Goal: Task Accomplishment & Management: Manage account settings

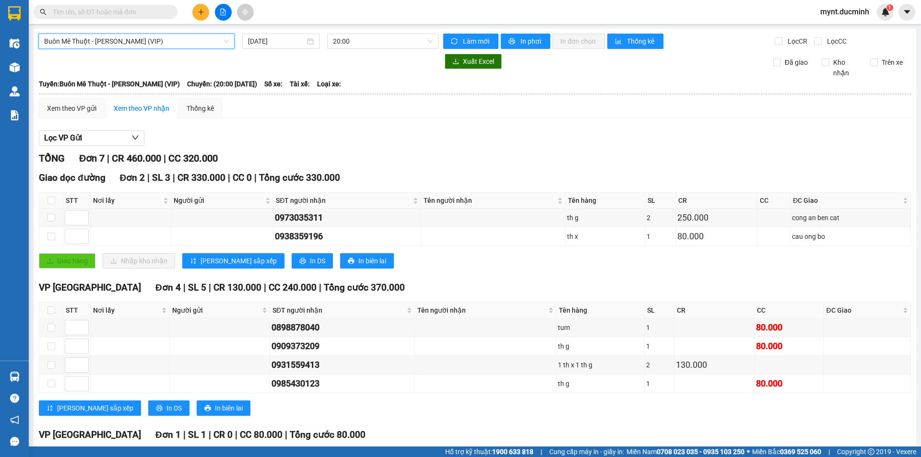
scroll to position [87, 0]
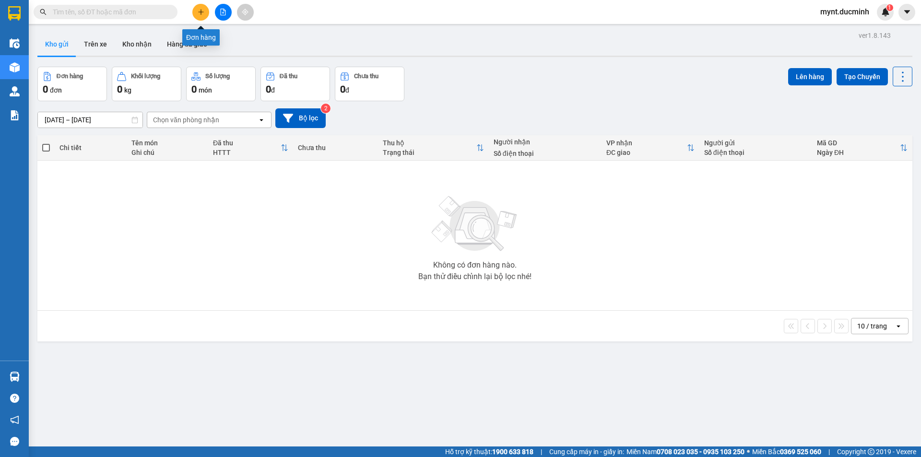
click at [200, 10] on icon "plus" at bounding box center [201, 12] width 7 height 7
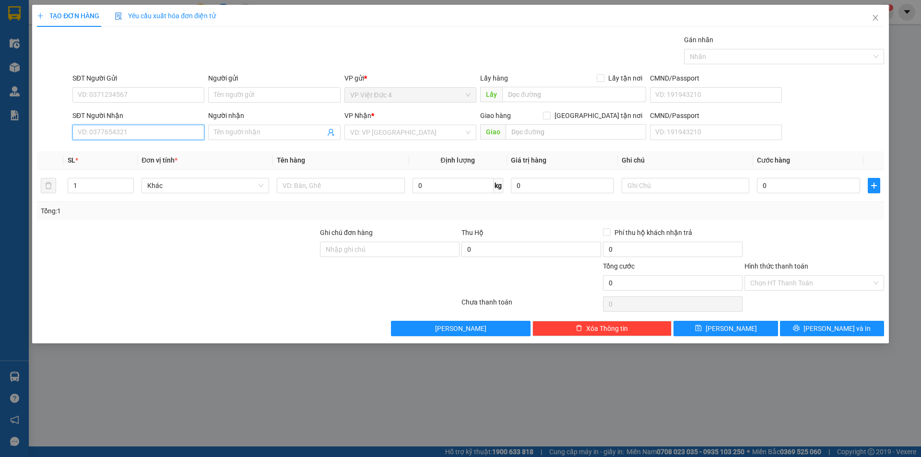
click at [173, 131] on input "SĐT Người Nhận" at bounding box center [138, 132] width 132 height 15
type input "0962627274"
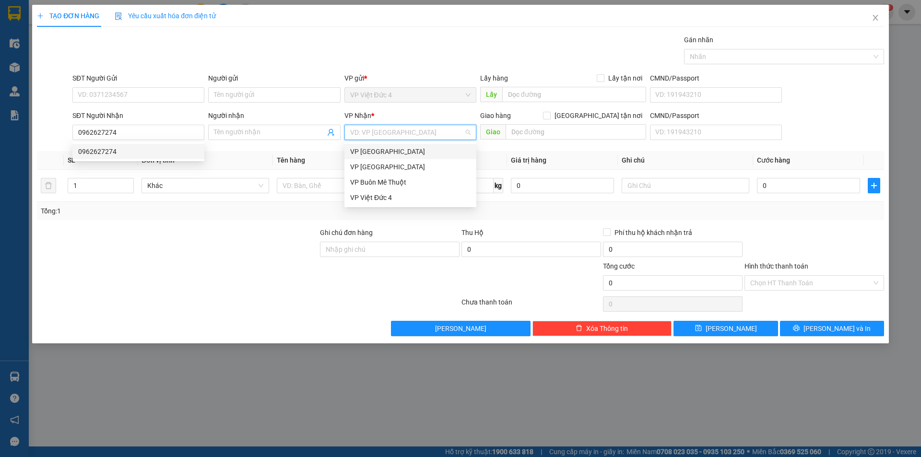
click at [430, 129] on input "search" at bounding box center [407, 132] width 114 height 14
click at [368, 166] on div "VP [GEOGRAPHIC_DATA]" at bounding box center [410, 167] width 120 height 11
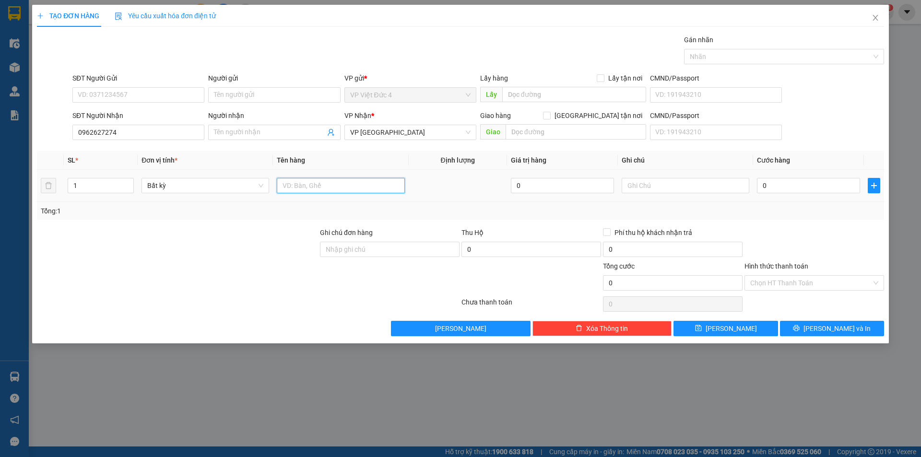
click at [363, 184] on input "text" at bounding box center [341, 185] width 128 height 15
type input "th x"
click at [842, 184] on input "0" at bounding box center [808, 185] width 103 height 15
type input "8"
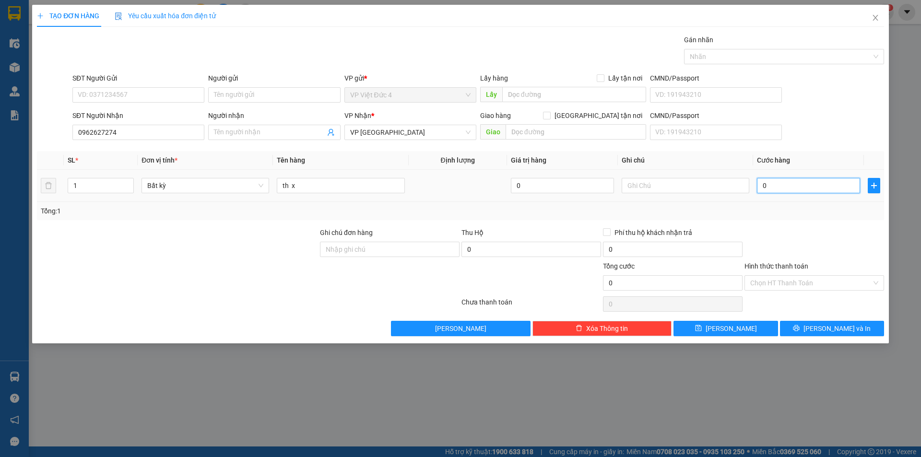
type input "8"
type input "80"
type input "800"
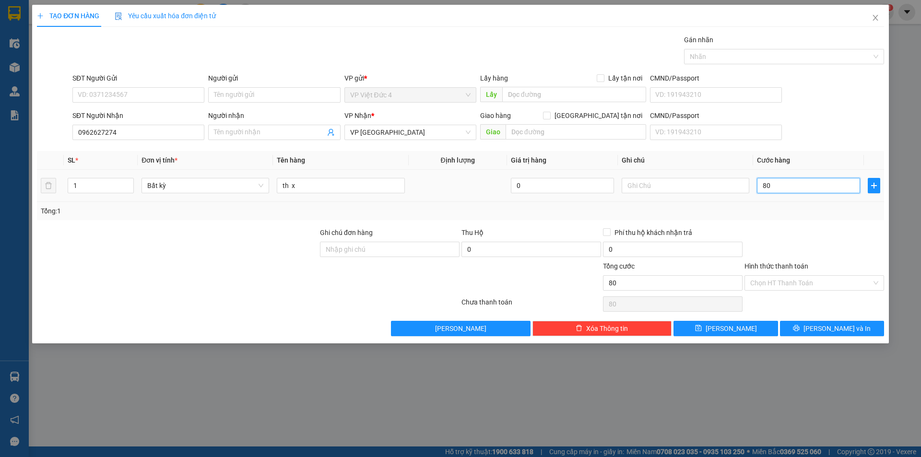
type input "800"
type input "8.000"
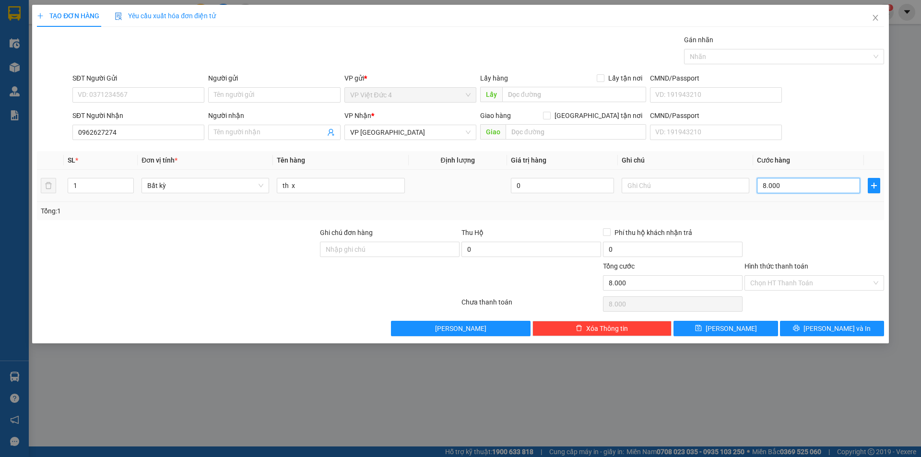
type input "80.000"
click at [731, 328] on span "[PERSON_NAME]" at bounding box center [731, 328] width 51 height 11
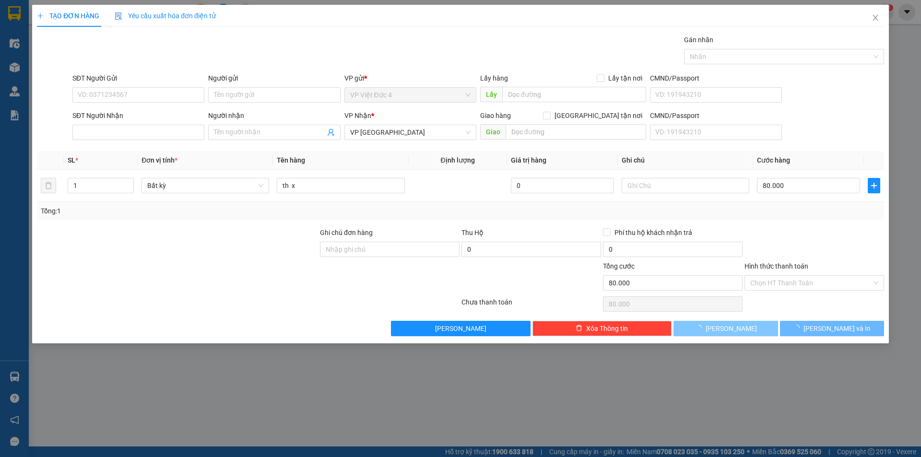
type input "0"
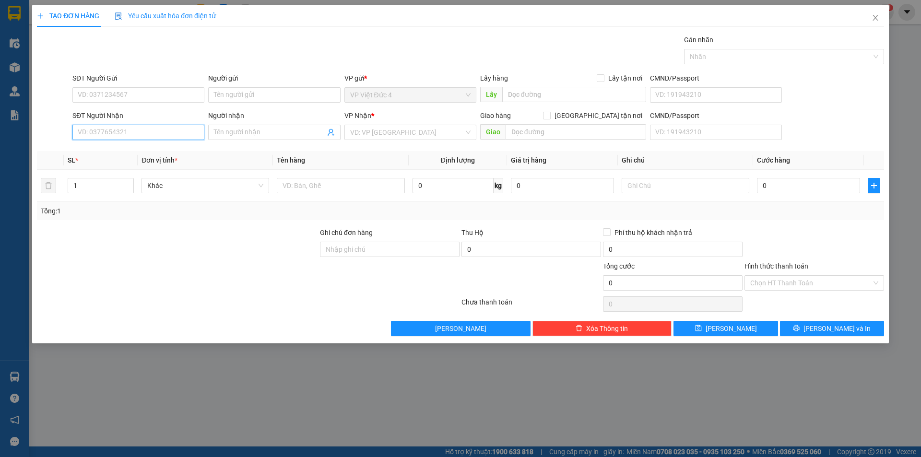
click at [188, 132] on input "SĐT Người Nhận" at bounding box center [138, 132] width 132 height 15
type input "0986265845"
click at [399, 131] on input "search" at bounding box center [407, 132] width 114 height 14
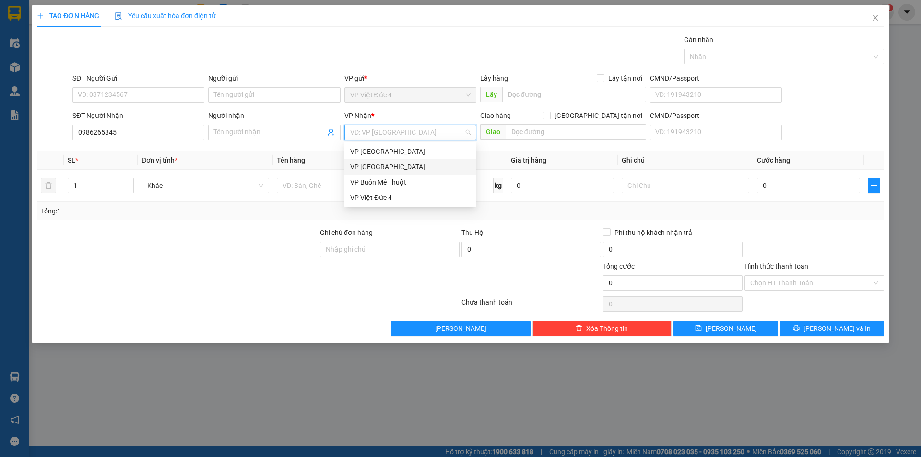
click at [371, 164] on div "VP [GEOGRAPHIC_DATA]" at bounding box center [410, 167] width 120 height 11
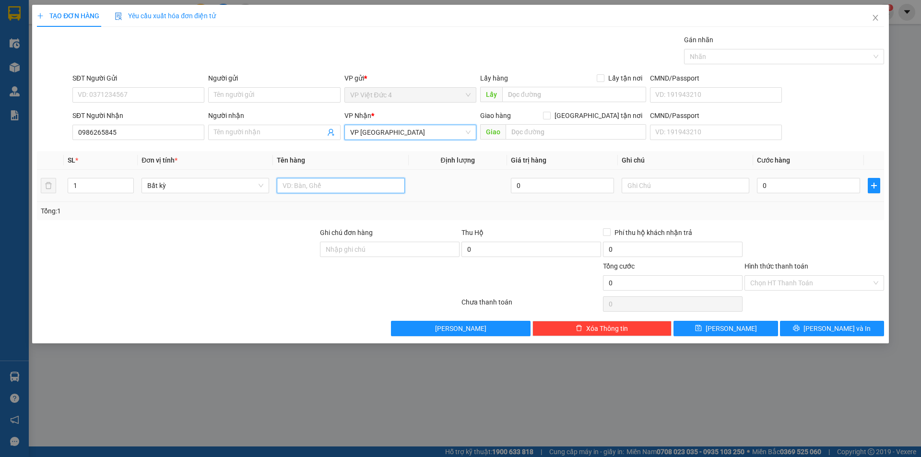
click at [363, 186] on input "text" at bounding box center [341, 185] width 128 height 15
type input "th g"
click at [832, 184] on input "0" at bounding box center [808, 185] width 103 height 15
type input "8"
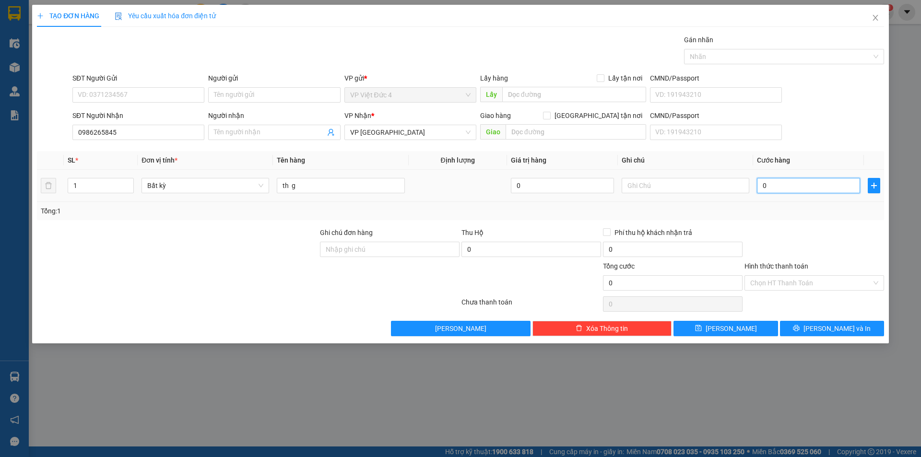
type input "8"
type input "80"
type input "800"
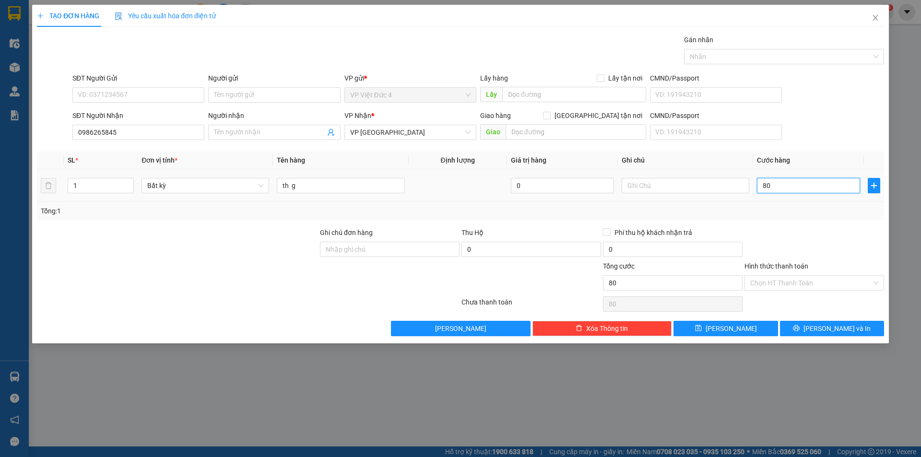
type input "800"
type input "8.000"
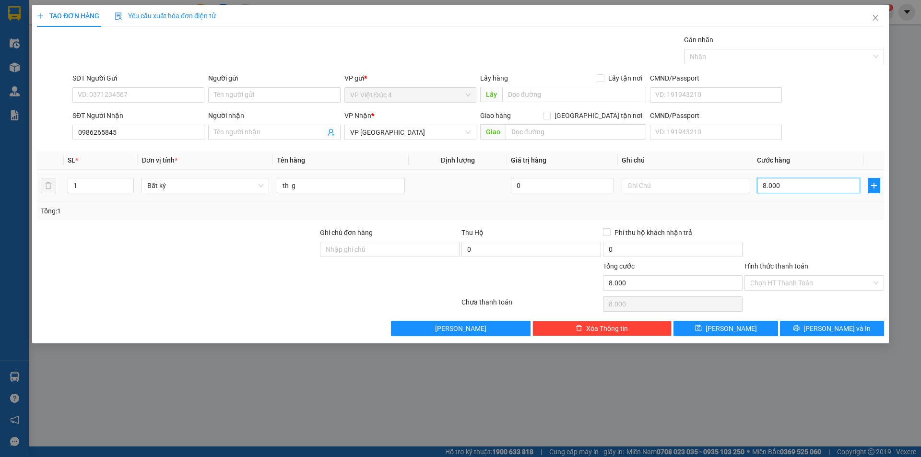
type input "80.000"
click at [730, 327] on span "[PERSON_NAME]" at bounding box center [731, 328] width 51 height 11
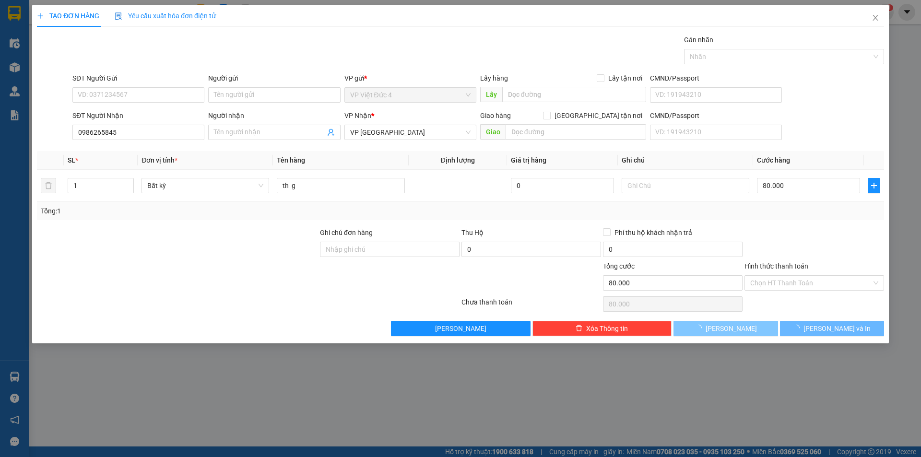
type input "0"
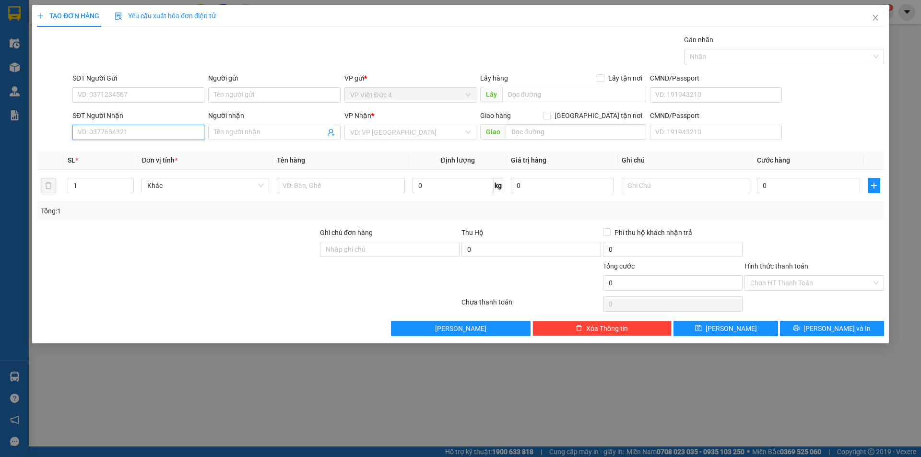
click at [187, 134] on input "SĐT Người Nhận" at bounding box center [138, 132] width 132 height 15
type input "0984710747"
click at [394, 130] on input "search" at bounding box center [407, 132] width 114 height 14
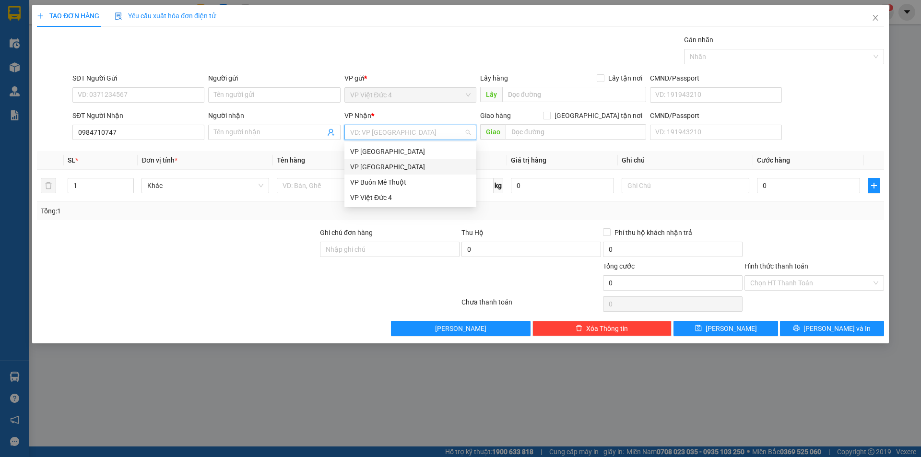
click at [372, 164] on div "VP [GEOGRAPHIC_DATA]" at bounding box center [410, 167] width 120 height 11
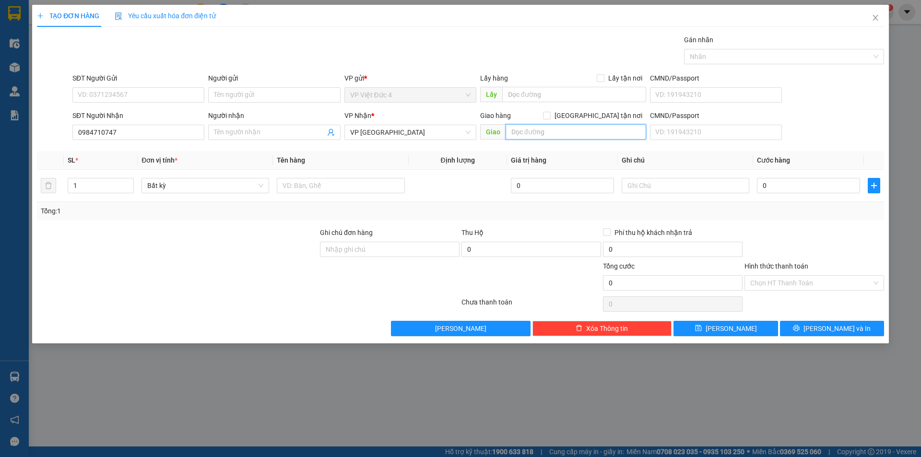
click at [626, 132] on input "text" at bounding box center [576, 131] width 141 height 15
type input "bau bang b d"
click at [102, 186] on input "1" at bounding box center [100, 185] width 65 height 14
type input "2"
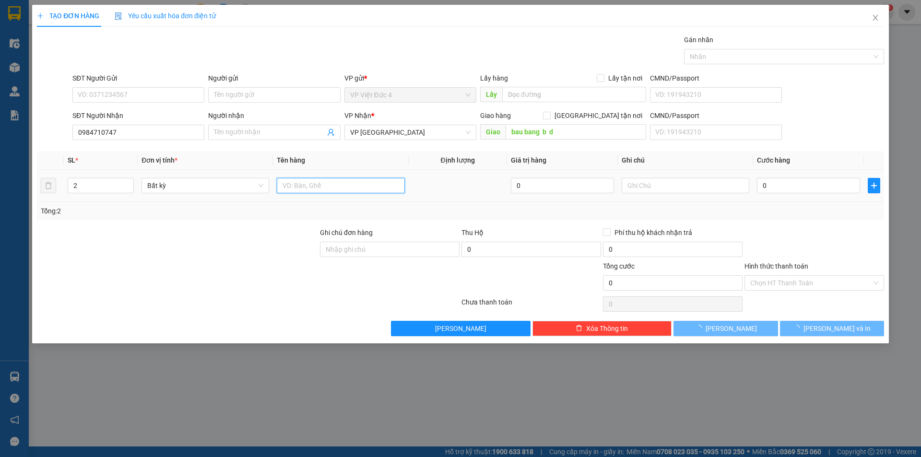
click at [392, 184] on input "text" at bounding box center [341, 185] width 128 height 15
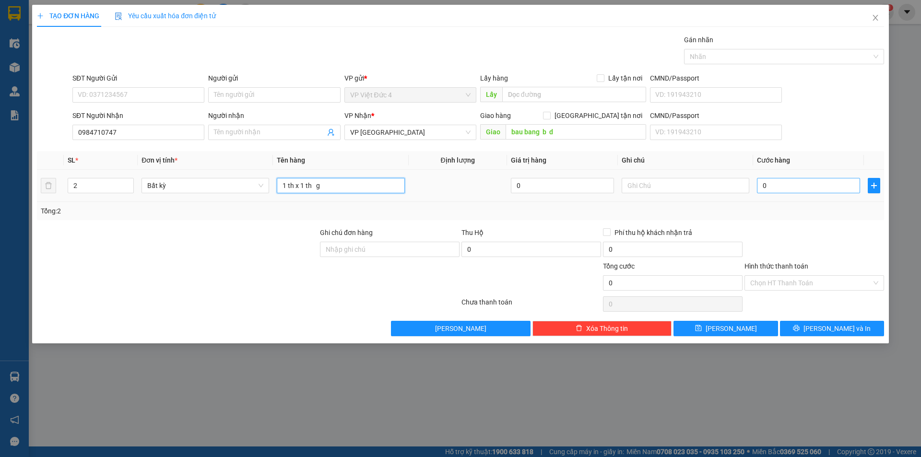
type input "1 th x 1 th g"
click at [820, 187] on input "0" at bounding box center [808, 185] width 103 height 15
type input "1"
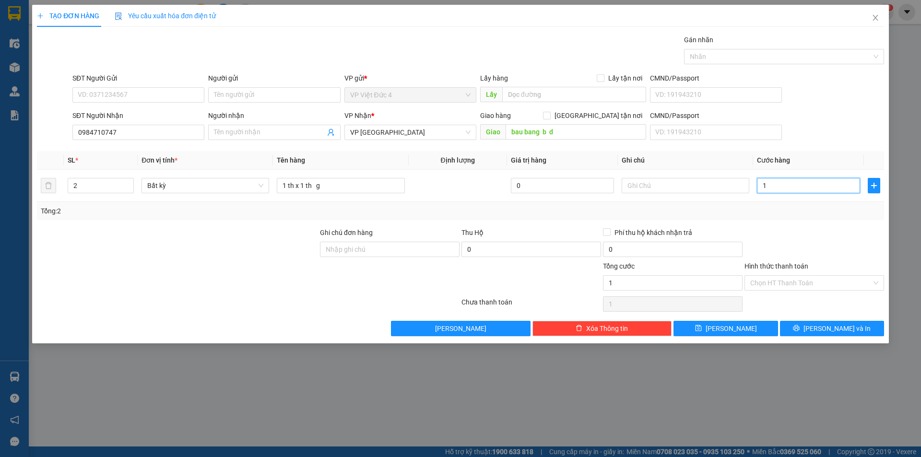
type input "10"
type input "100"
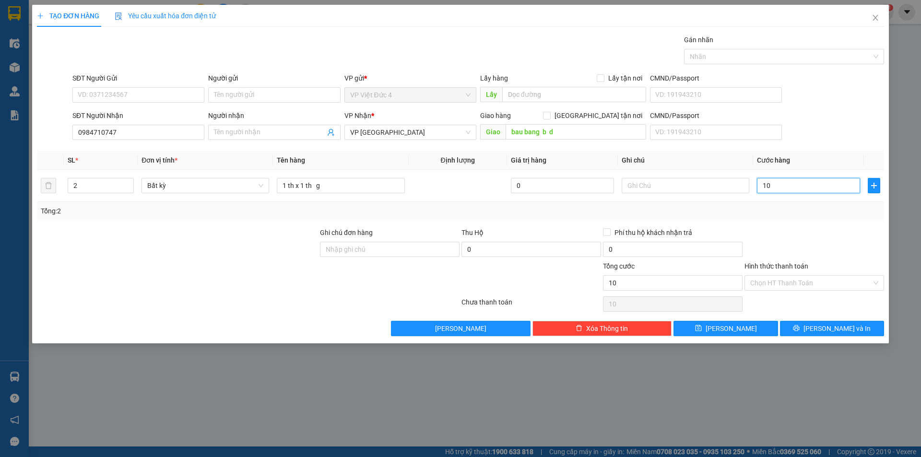
type input "100"
type input "1.000"
type input "10.000"
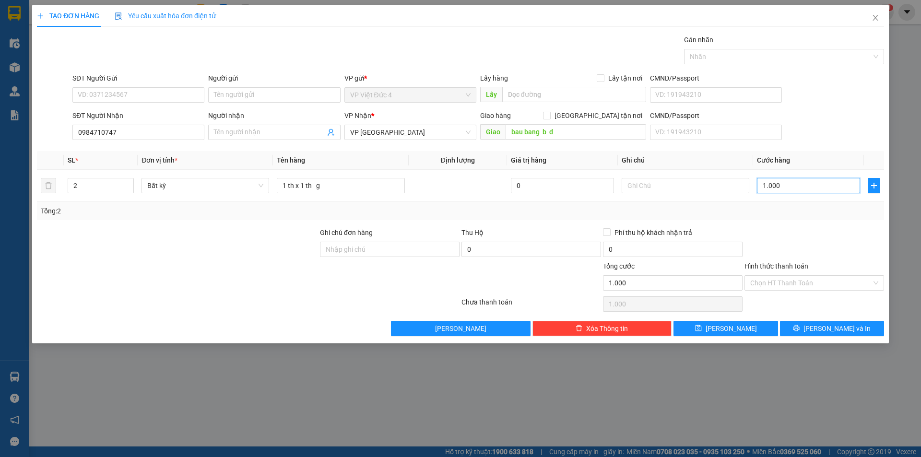
type input "10.000"
type input "100.000"
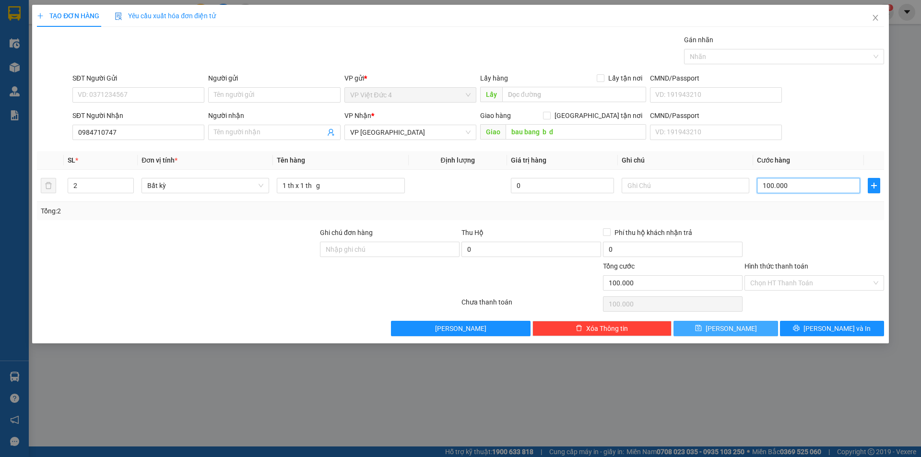
type input "100.000"
click at [727, 325] on span "[PERSON_NAME]" at bounding box center [731, 328] width 51 height 11
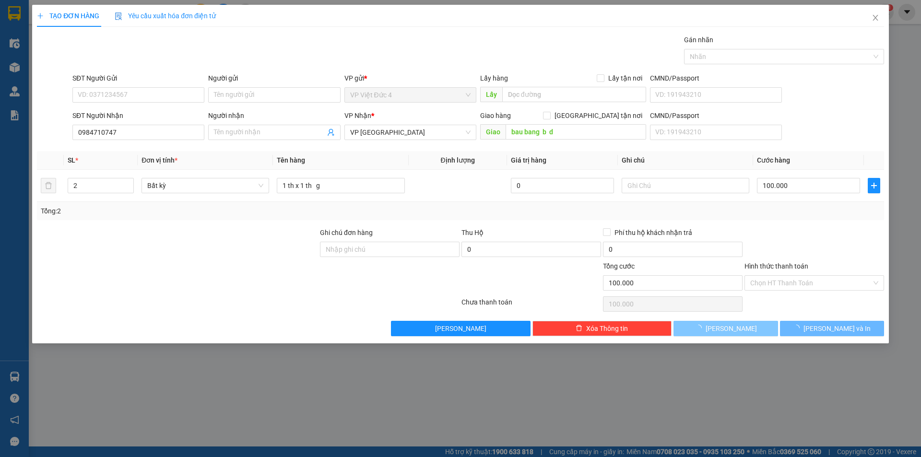
type input "1"
type input "0"
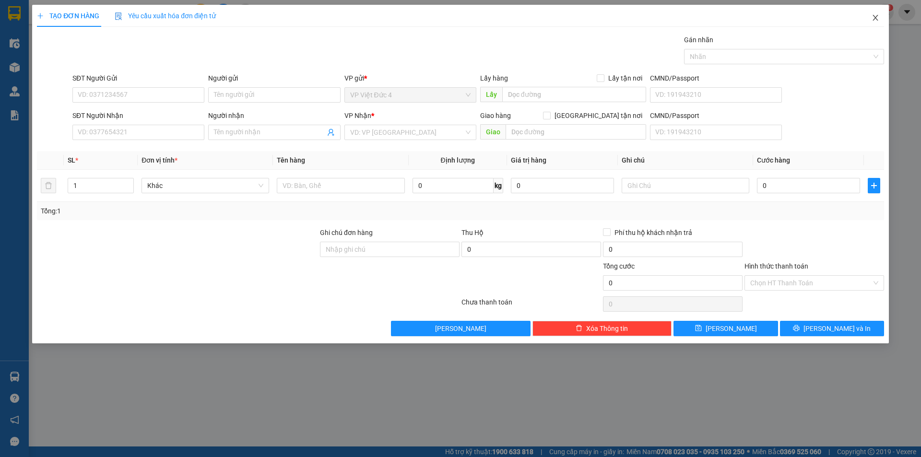
click at [878, 14] on span "Close" at bounding box center [875, 18] width 27 height 27
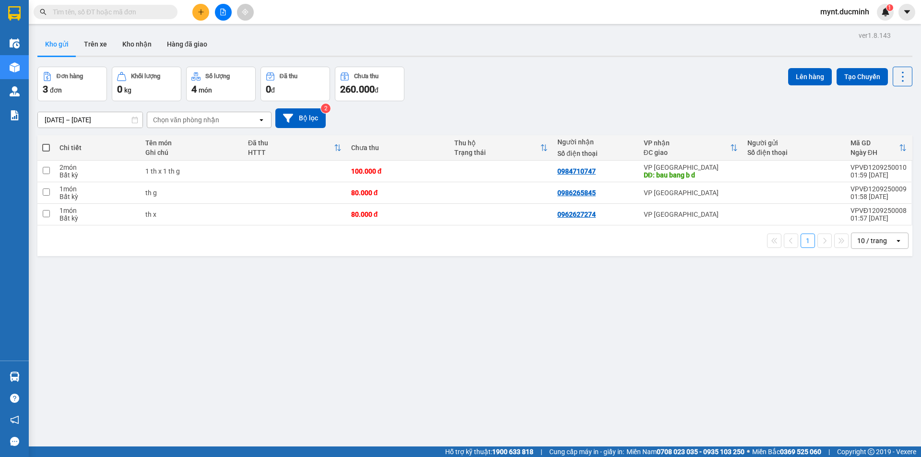
click at [47, 145] on span at bounding box center [46, 148] width 8 height 8
click at [46, 143] on input "checkbox" at bounding box center [46, 143] width 0 height 0
checkbox input "true"
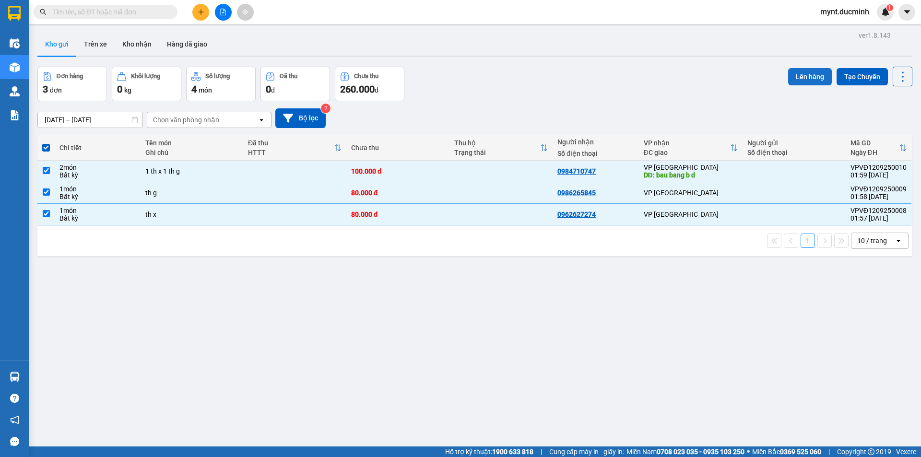
click at [799, 71] on button "Lên hàng" at bounding box center [810, 76] width 44 height 17
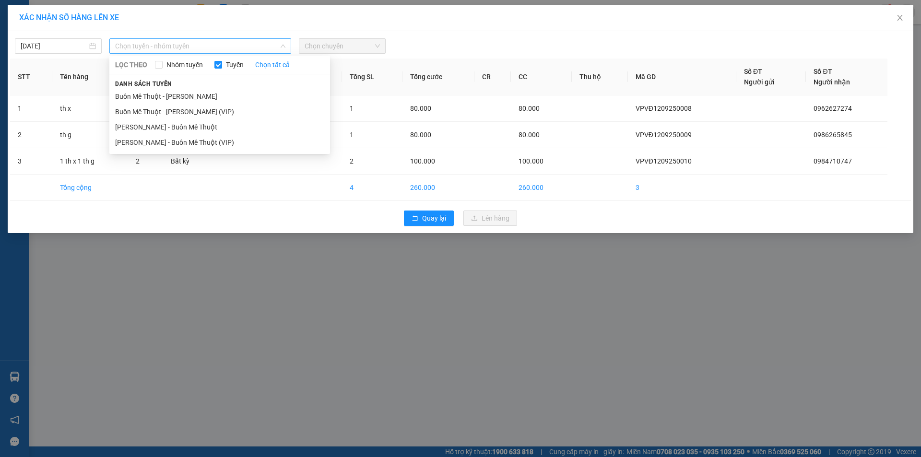
click at [168, 45] on span "Chọn tuyến - nhóm tuyến" at bounding box center [200, 46] width 170 height 14
click at [148, 109] on li "Buôn Mê Thuột - [PERSON_NAME] (VIP)" at bounding box center [219, 111] width 221 height 15
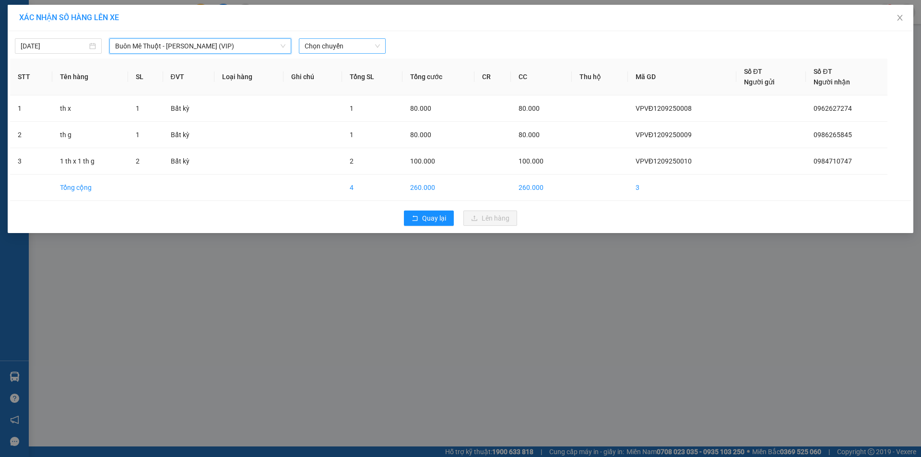
click at [343, 46] on span "Chọn chuyến" at bounding box center [342, 46] width 75 height 14
click at [318, 80] on div "20:00" at bounding box center [342, 80] width 75 height 11
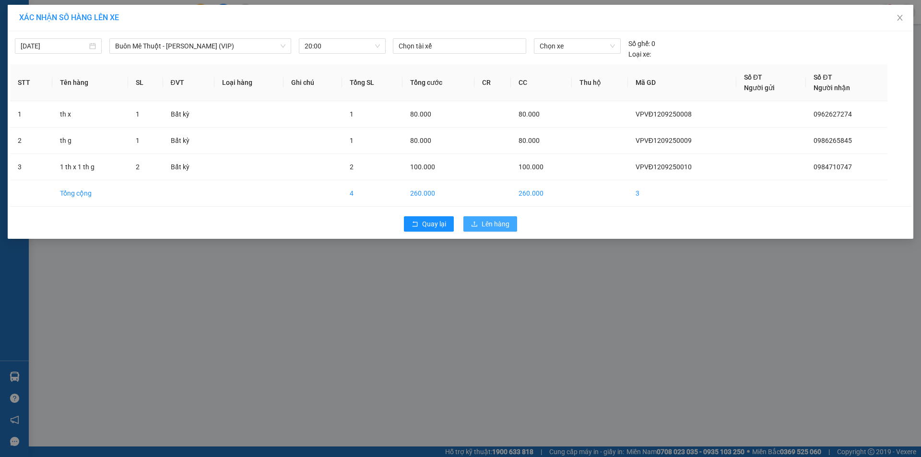
click at [495, 222] on span "Lên hàng" at bounding box center [496, 224] width 28 height 11
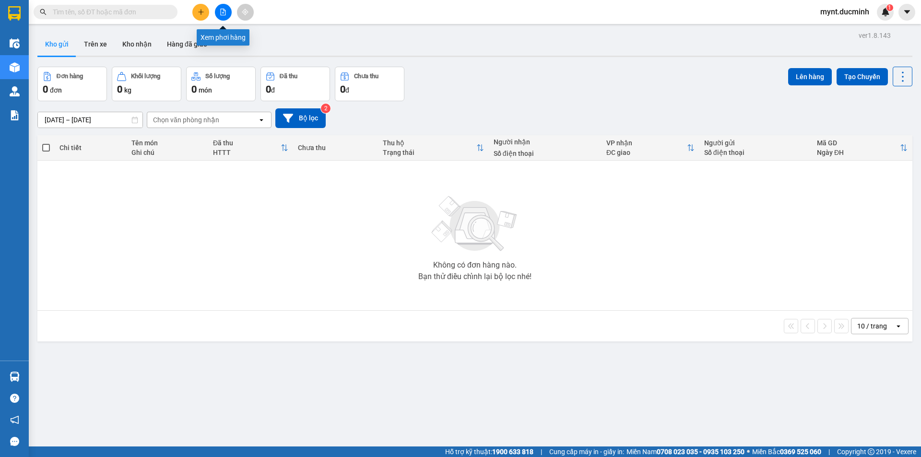
click at [221, 9] on icon "file-add" at bounding box center [223, 12] width 5 height 7
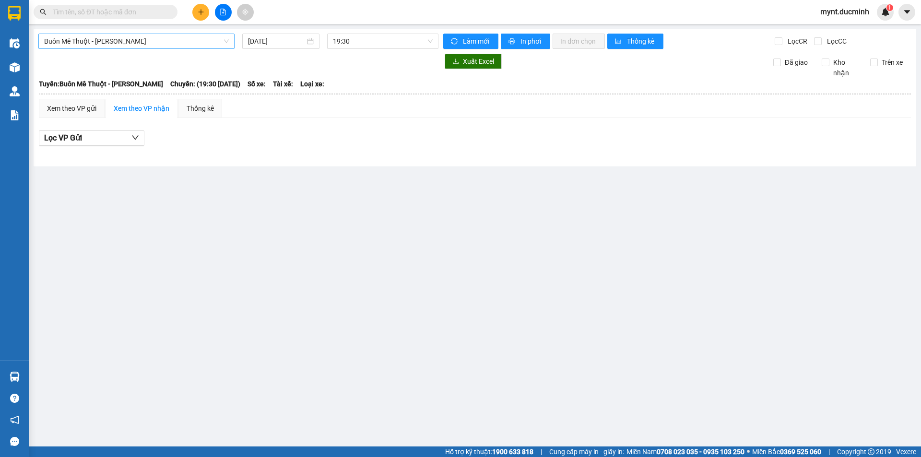
click at [57, 41] on span "Buôn Mê Thuột - [PERSON_NAME]" at bounding box center [136, 41] width 185 height 14
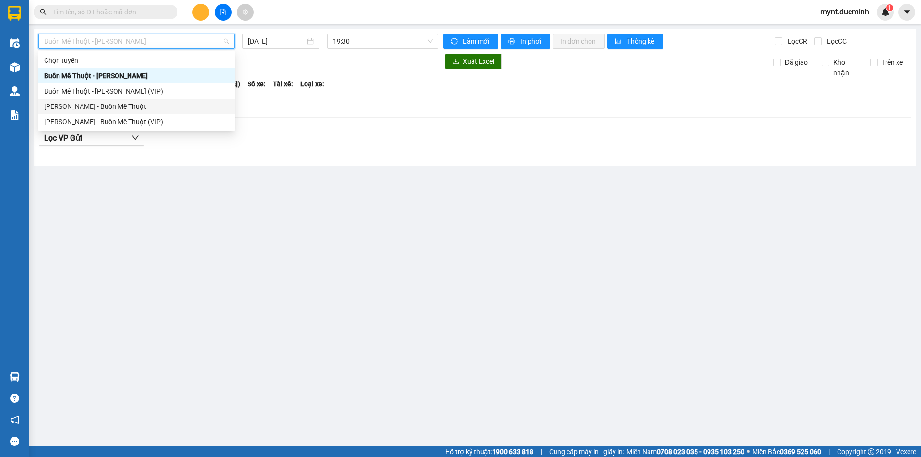
click at [81, 105] on div "[PERSON_NAME] - Buôn Mê Thuột" at bounding box center [136, 106] width 185 height 11
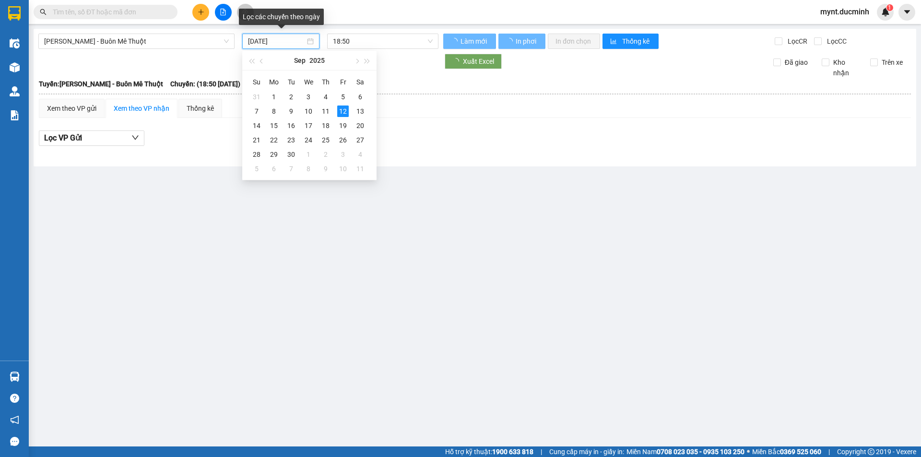
click at [264, 42] on input "[DATE]" at bounding box center [276, 41] width 57 height 11
click at [325, 108] on div "11" at bounding box center [326, 112] width 12 height 12
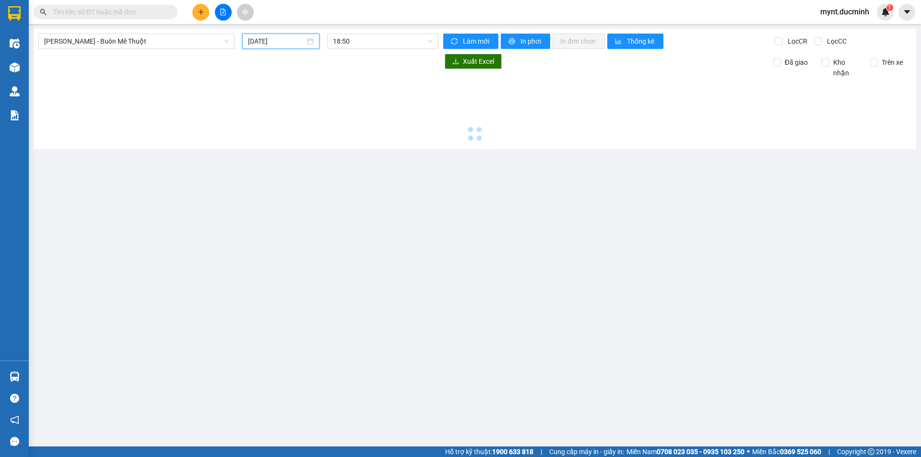
type input "11/09/2025"
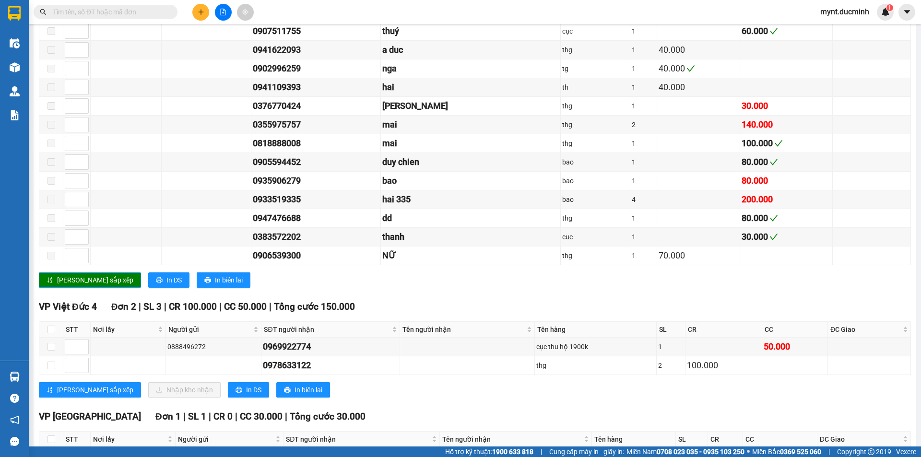
scroll to position [741, 0]
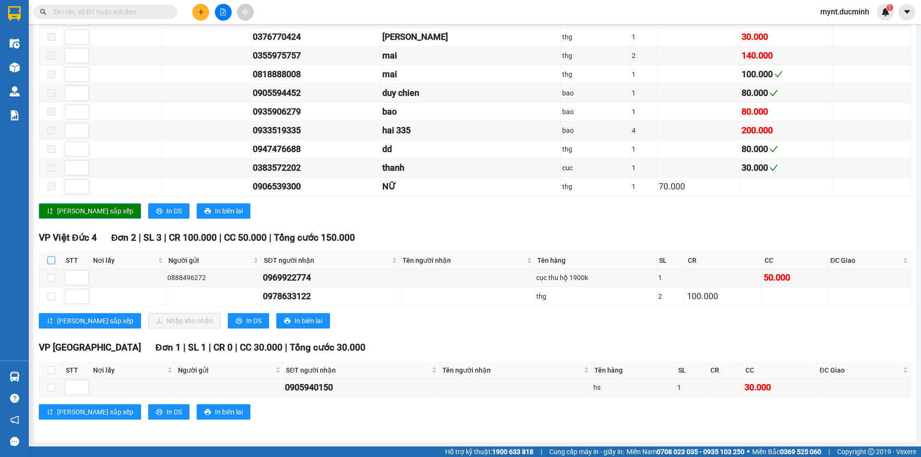
click at [51, 258] on input "checkbox" at bounding box center [51, 261] width 8 height 8
checkbox input "true"
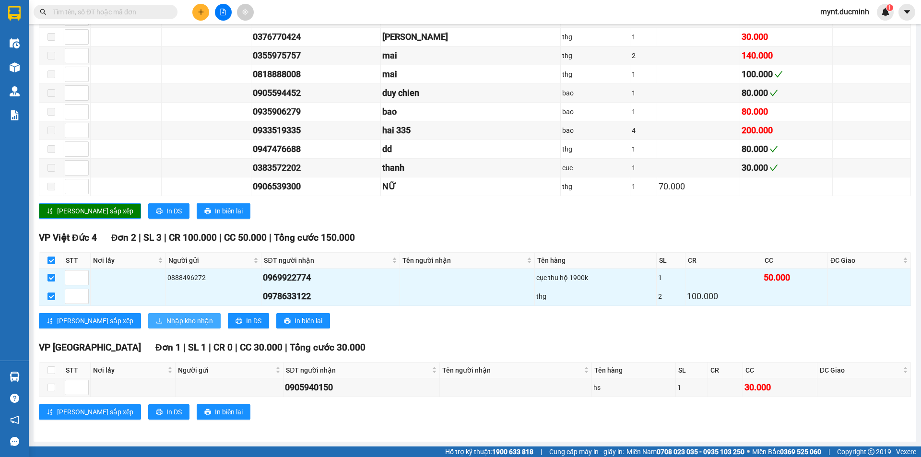
click at [166, 318] on span "Nhập kho nhận" at bounding box center [189, 321] width 47 height 11
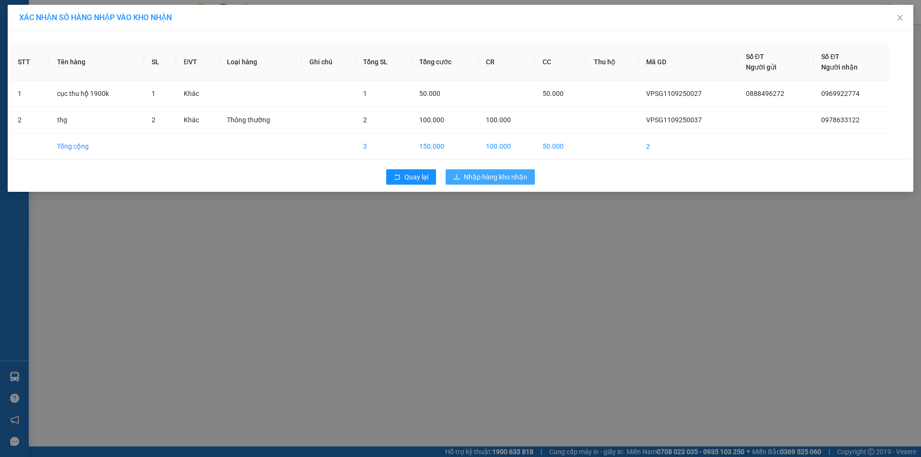
click at [503, 176] on span "Nhập hàng kho nhận" at bounding box center [495, 177] width 63 height 11
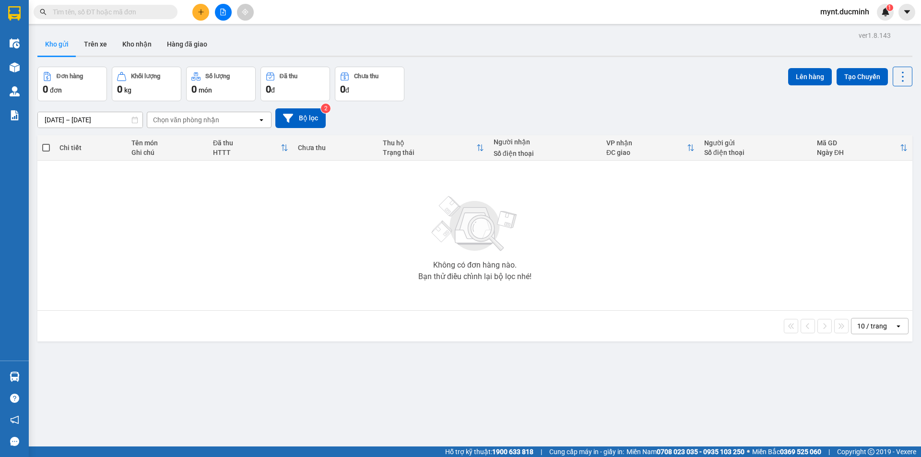
click at [153, 14] on input "text" at bounding box center [109, 12] width 113 height 11
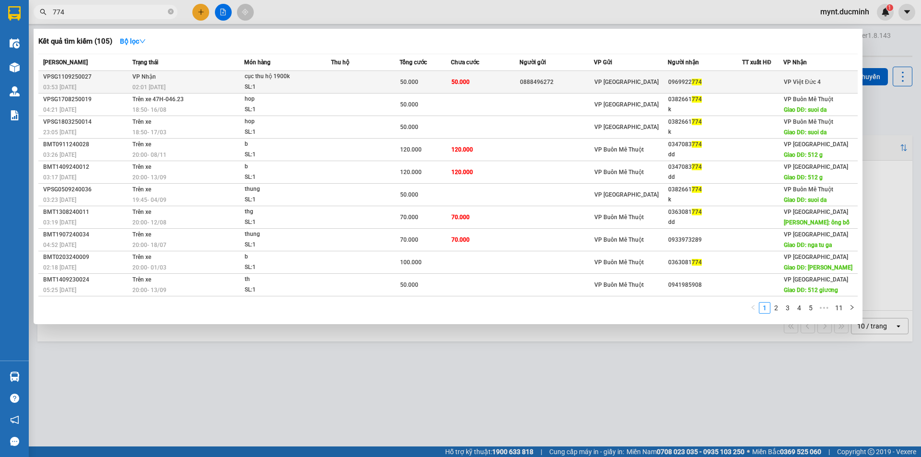
type input "774"
click at [487, 79] on td "50.000" at bounding box center [485, 82] width 69 height 23
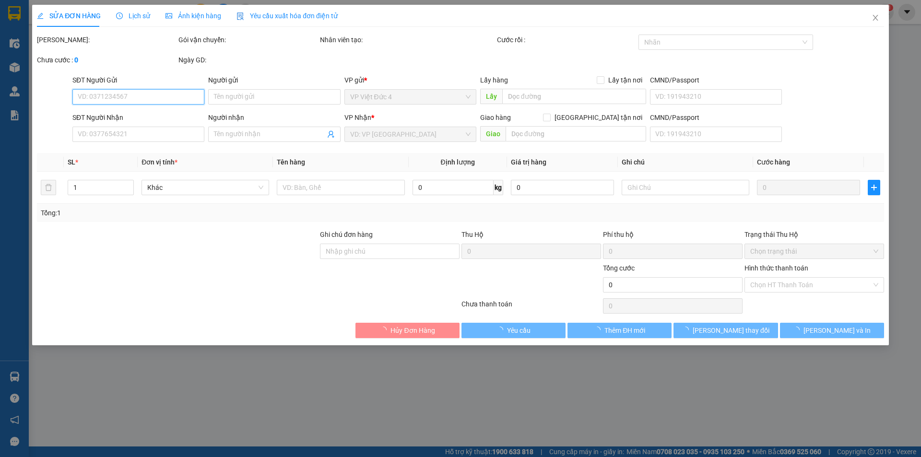
type input "0888496272"
type input "0969922774"
type input "50.000"
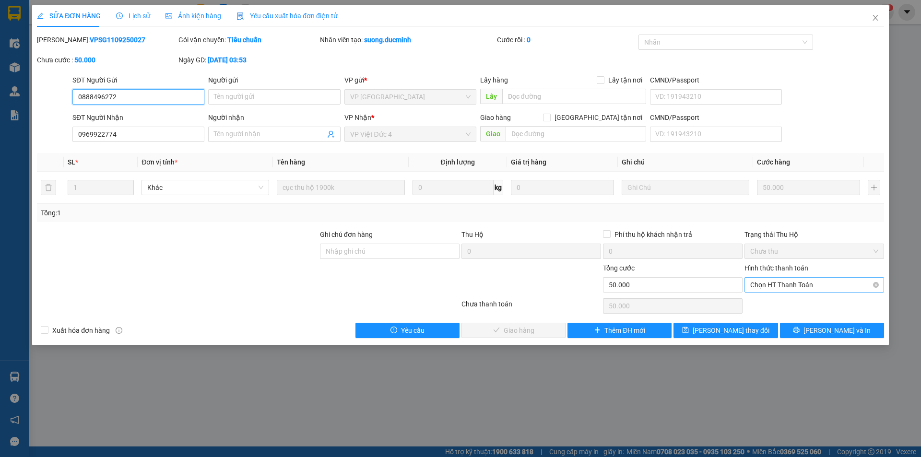
click at [793, 282] on span "Chọn HT Thanh Toán" at bounding box center [814, 285] width 128 height 14
click at [779, 303] on div "Tại văn phòng" at bounding box center [814, 304] width 128 height 11
type input "0"
click at [507, 328] on span "Lưu và Giao hàng" at bounding box center [526, 330] width 92 height 11
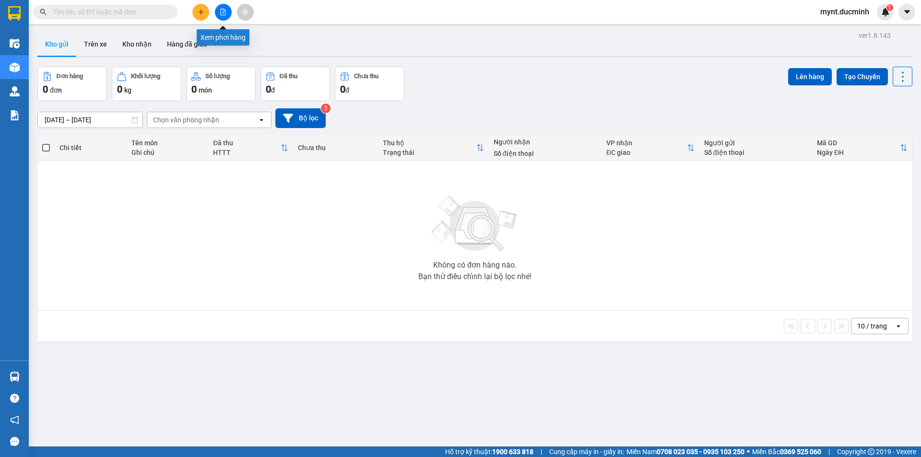
click at [222, 11] on icon "file-add" at bounding box center [223, 12] width 7 height 7
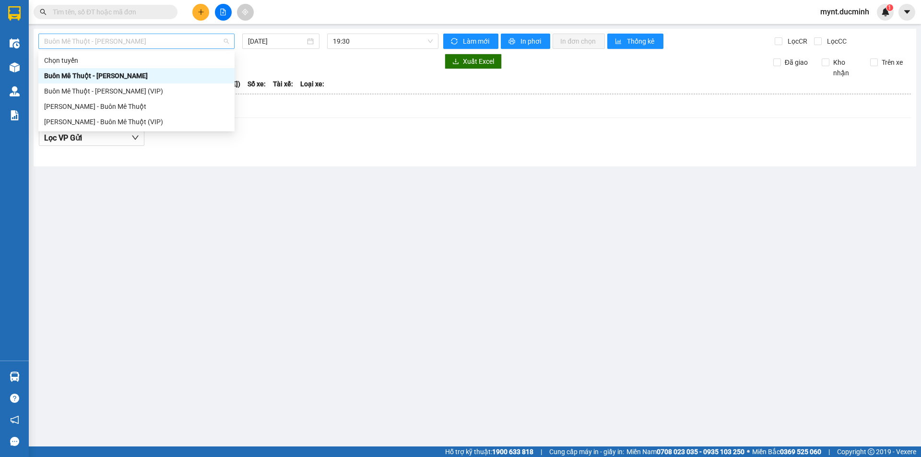
click at [121, 42] on span "Buôn Mê [PERSON_NAME] [PERSON_NAME]" at bounding box center [136, 41] width 185 height 14
click at [82, 106] on div "[PERSON_NAME] - Buôn Mê Thuột" at bounding box center [136, 106] width 185 height 11
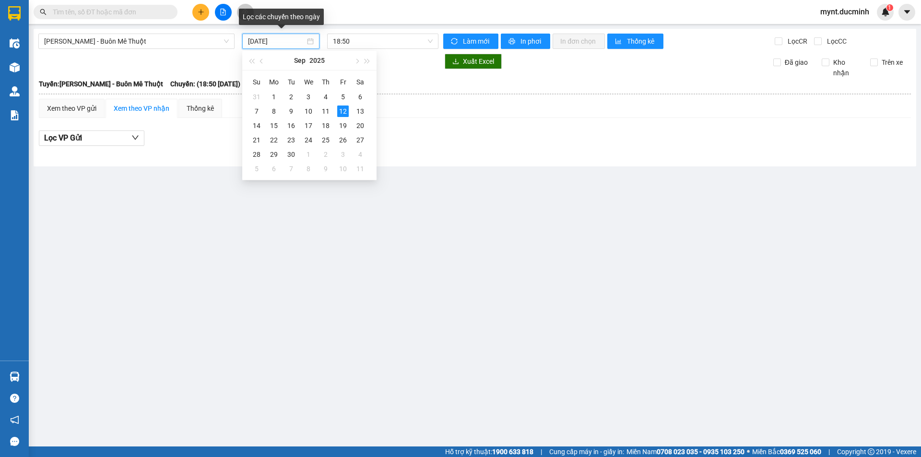
click at [283, 38] on input "[DATE]" at bounding box center [276, 41] width 57 height 11
click at [328, 109] on div "11" at bounding box center [326, 112] width 12 height 12
type input "11/09/2025"
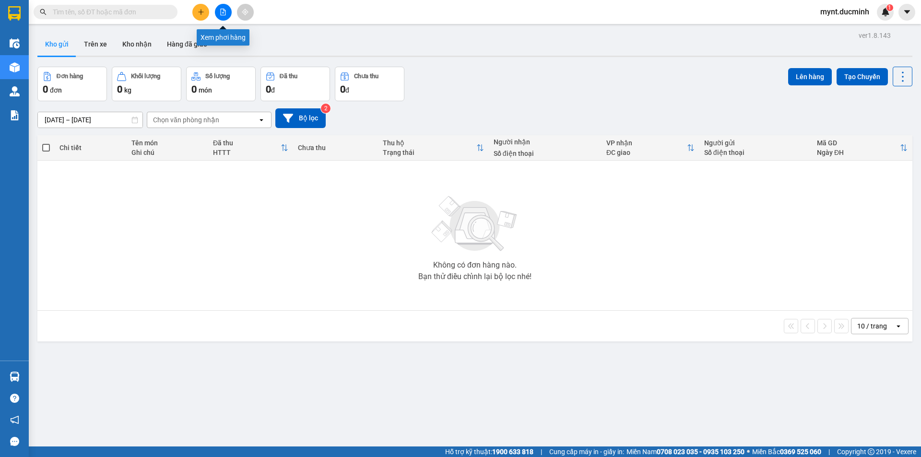
click at [223, 12] on icon "file-add" at bounding box center [223, 12] width 7 height 7
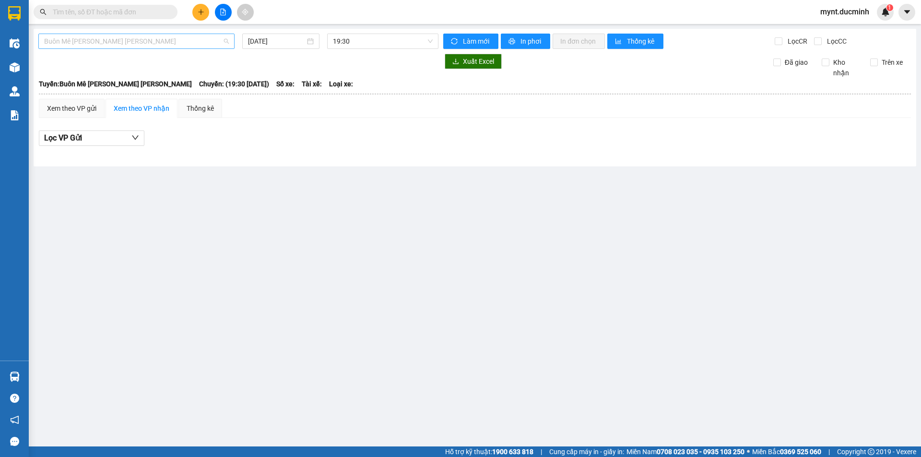
click at [142, 42] on span "Buôn Mê [PERSON_NAME] [PERSON_NAME]" at bounding box center [136, 41] width 185 height 14
click at [221, 11] on icon "file-add" at bounding box center [223, 12] width 5 height 7
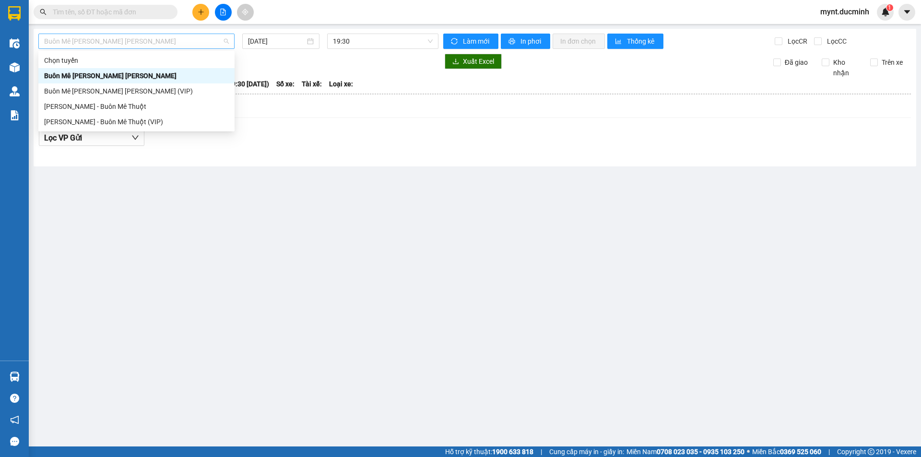
click at [131, 38] on span "Buôn Mê Thuột - [PERSON_NAME]" at bounding box center [136, 41] width 185 height 14
click at [116, 90] on div "Buôn Mê Thuột - [PERSON_NAME] (VIP)" at bounding box center [136, 91] width 185 height 11
type input "[DATE]"
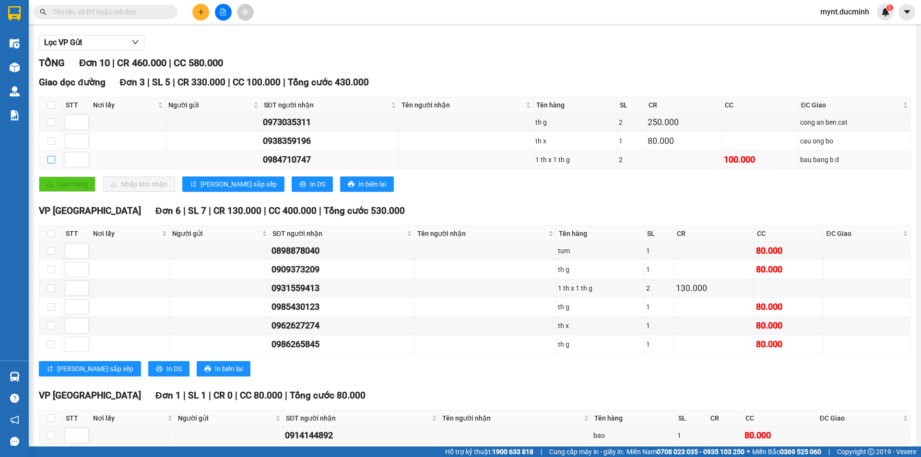
scroll to position [47, 0]
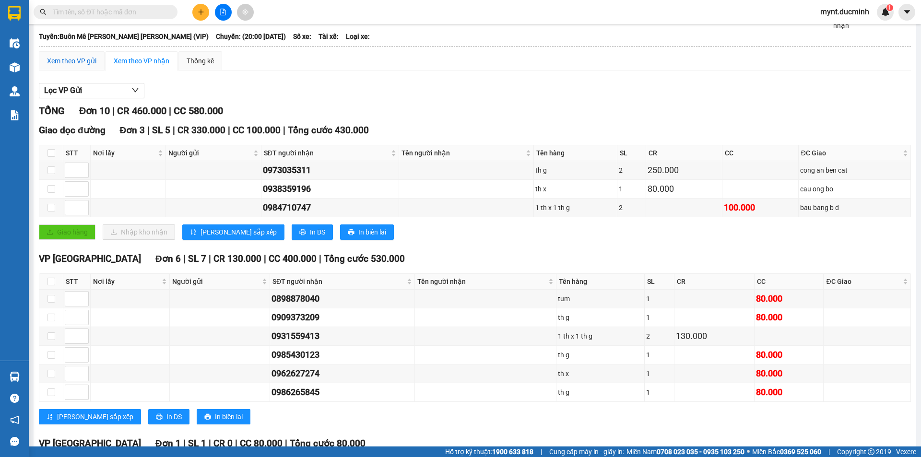
click at [82, 58] on div "Xem theo VP gửi" at bounding box center [71, 61] width 49 height 11
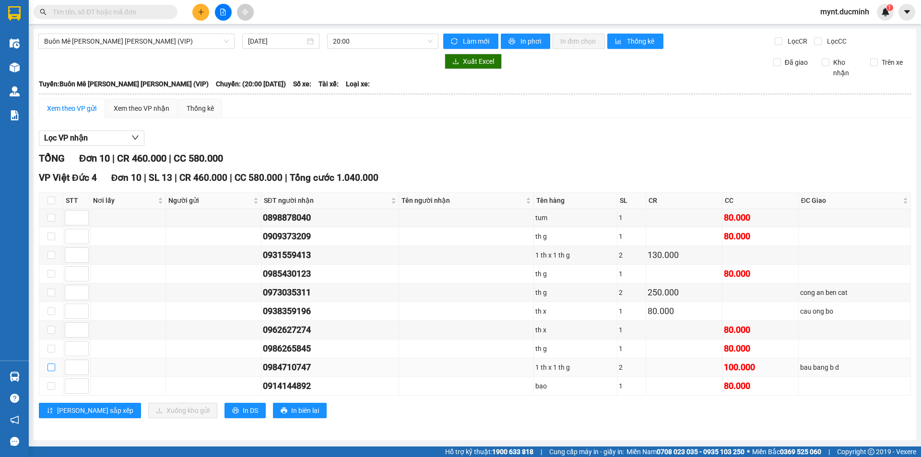
click at [47, 363] on td at bounding box center [51, 367] width 24 height 19
click at [48, 364] on label at bounding box center [51, 367] width 8 height 11
click at [51, 368] on input "checkbox" at bounding box center [51, 368] width 8 height 8
checkbox input "true"
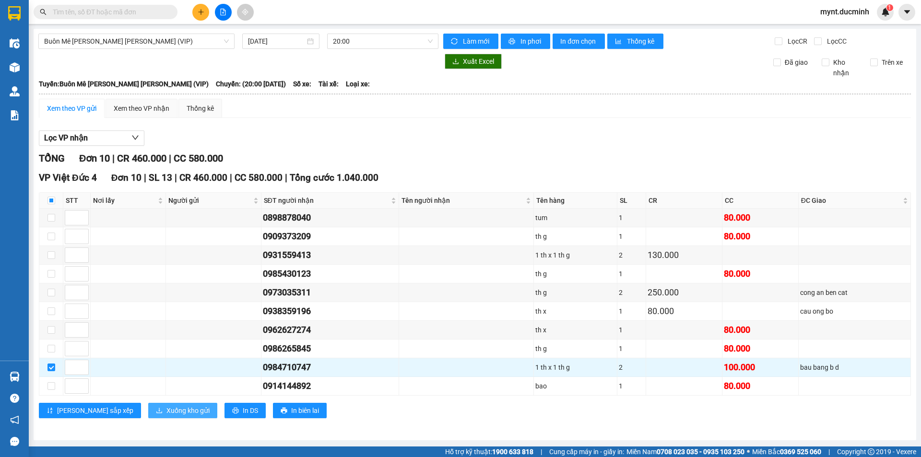
click at [166, 407] on span "Xuống kho gửi" at bounding box center [187, 410] width 43 height 11
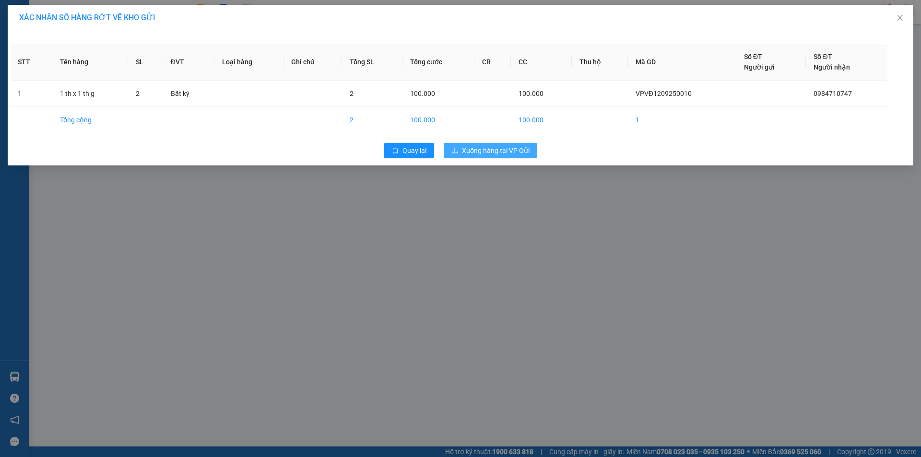
click at [492, 148] on span "Xuống hàng tại VP Gửi" at bounding box center [496, 150] width 68 height 11
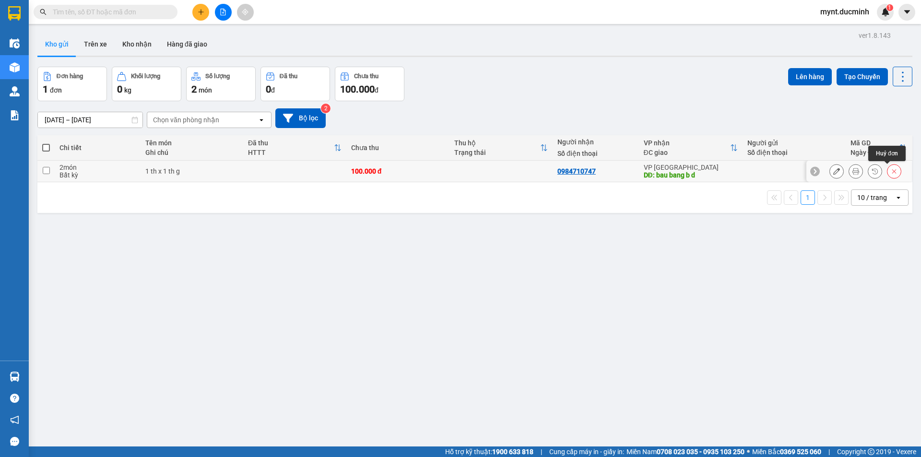
click at [891, 169] on icon at bounding box center [894, 171] width 7 height 7
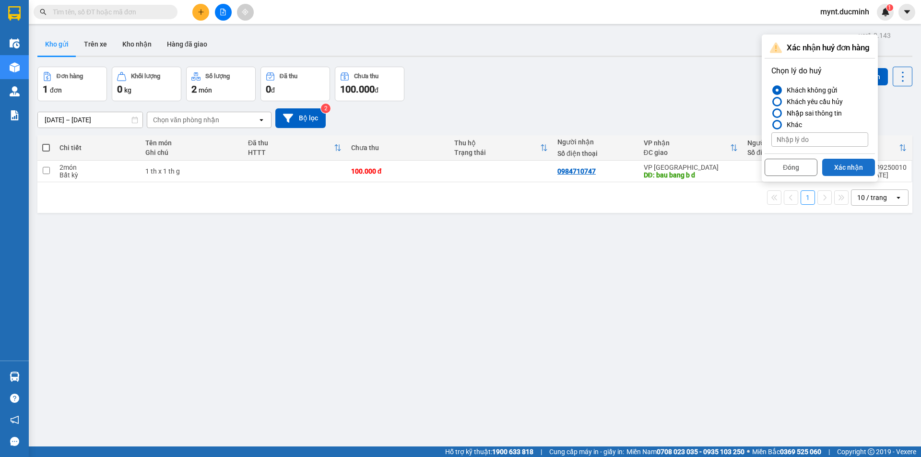
click at [846, 165] on button "Xác nhận" at bounding box center [848, 167] width 53 height 17
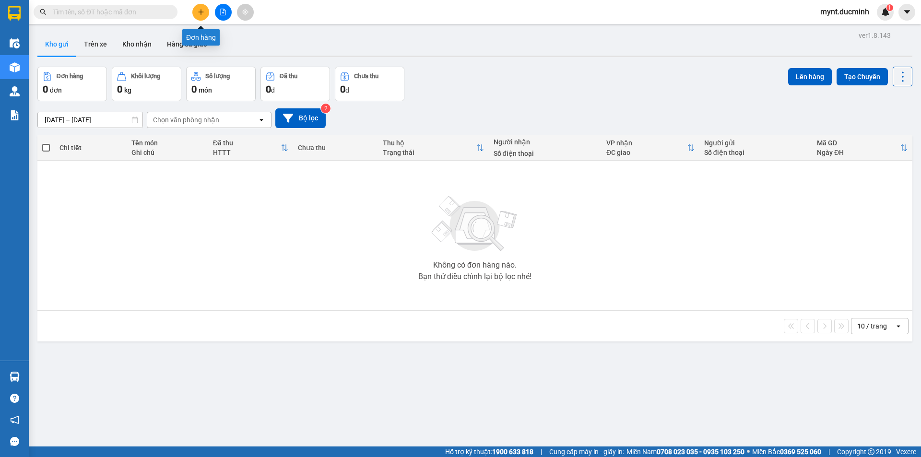
click at [200, 10] on icon "plus" at bounding box center [201, 12] width 7 height 7
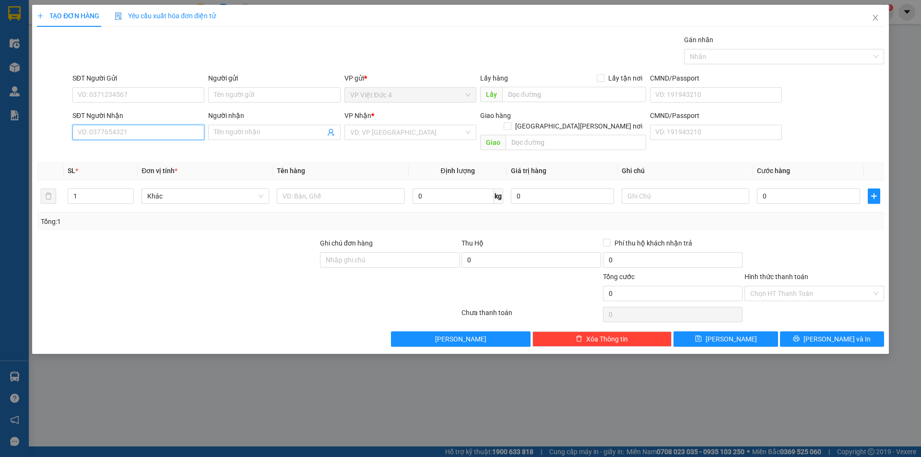
click at [174, 131] on input "SĐT Người Nhận" at bounding box center [138, 132] width 132 height 15
type input "0984710747"
click at [415, 131] on input "search" at bounding box center [407, 132] width 114 height 14
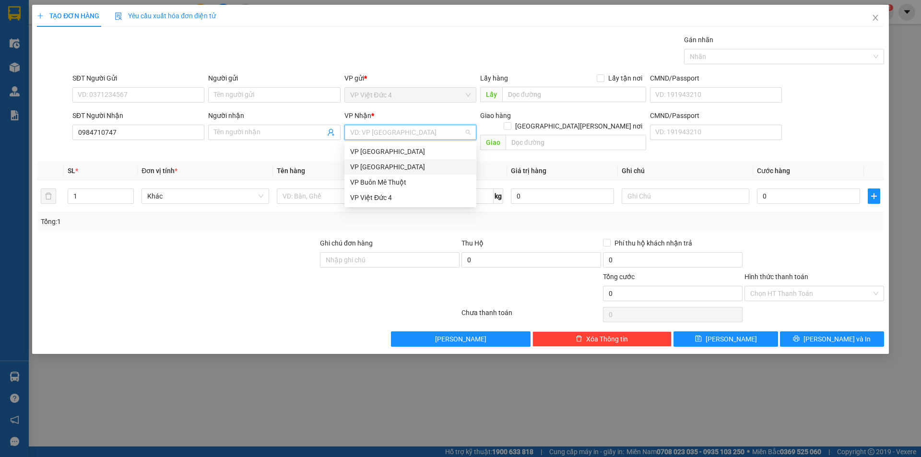
click at [360, 166] on div "VP Sài Gòn" at bounding box center [410, 167] width 120 height 11
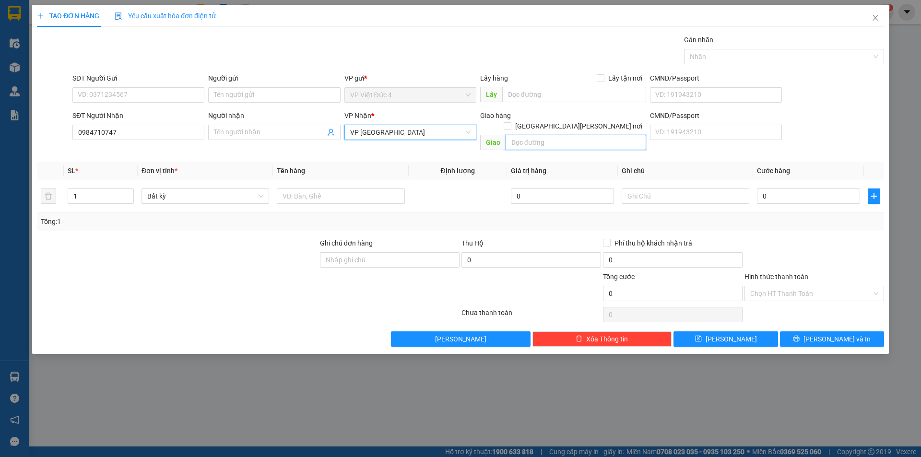
click at [619, 135] on input "text" at bounding box center [576, 142] width 141 height 15
type input "bau bang b d"
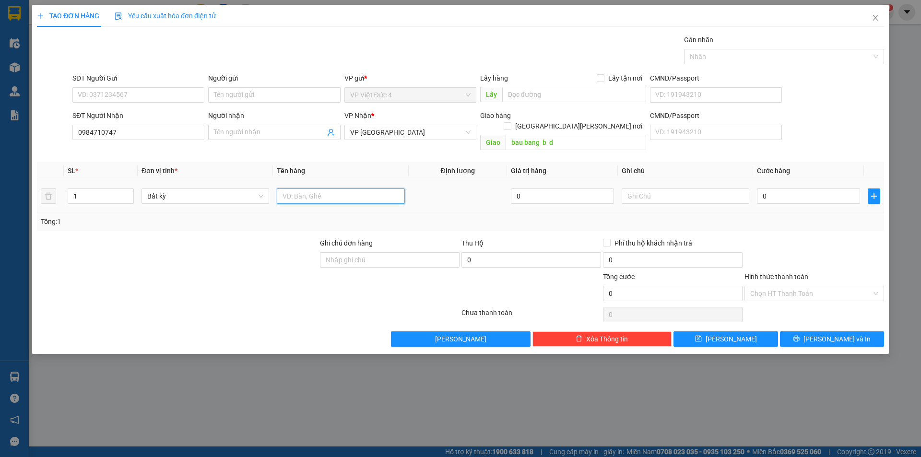
click at [360, 189] on input "text" at bounding box center [341, 196] width 128 height 15
type input "th x"
click at [834, 189] on input "0" at bounding box center [808, 196] width 103 height 15
type input "8"
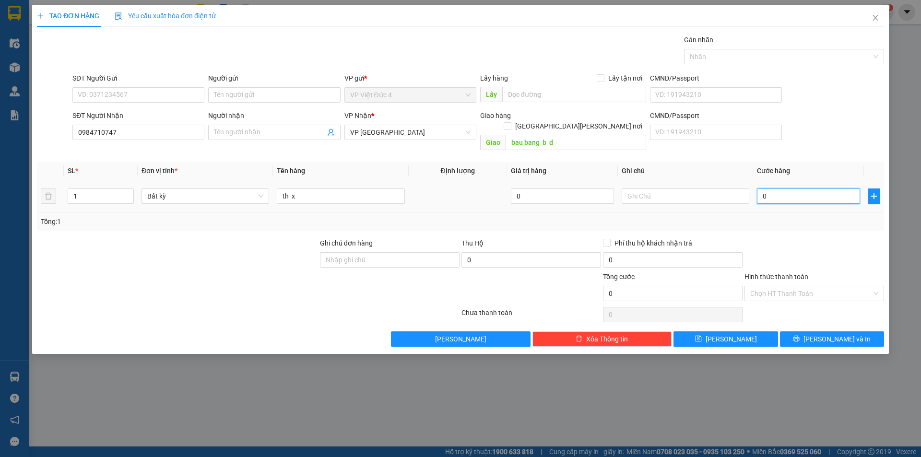
type input "8"
type input "80"
type input "800"
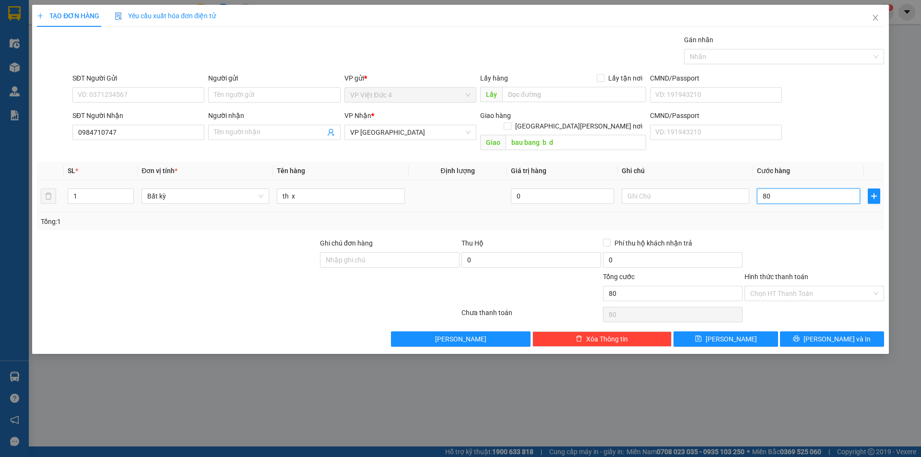
type input "800"
type input "8.000"
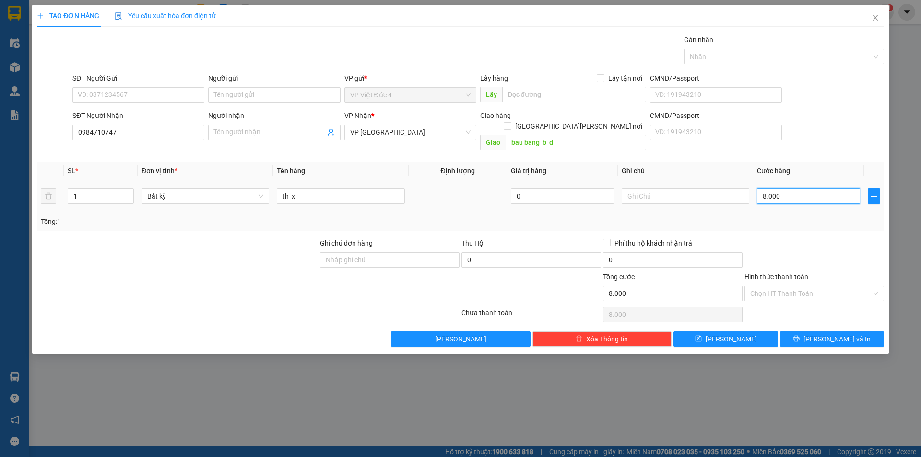
type input "80.000"
type input "8.000"
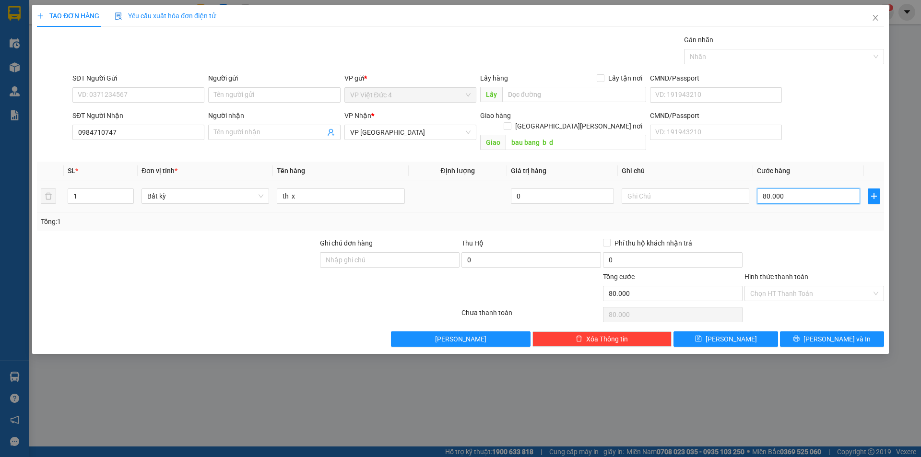
type input "8.000"
type input "800"
type input "80"
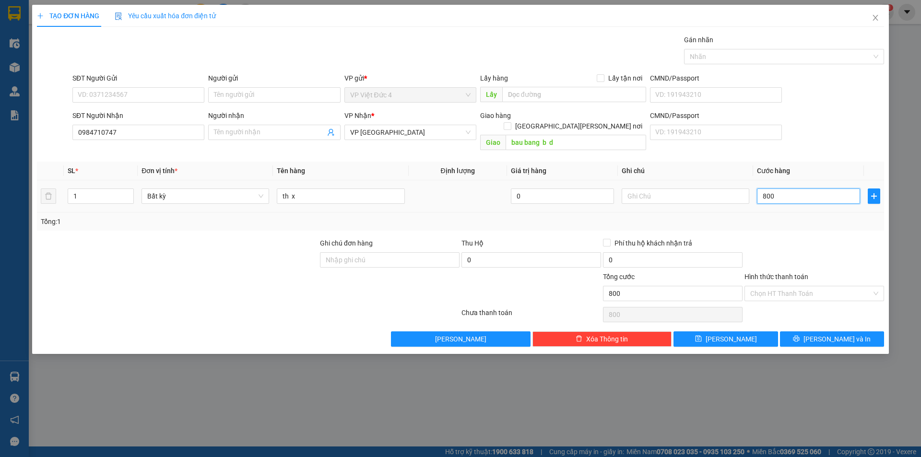
type input "80"
type input "8"
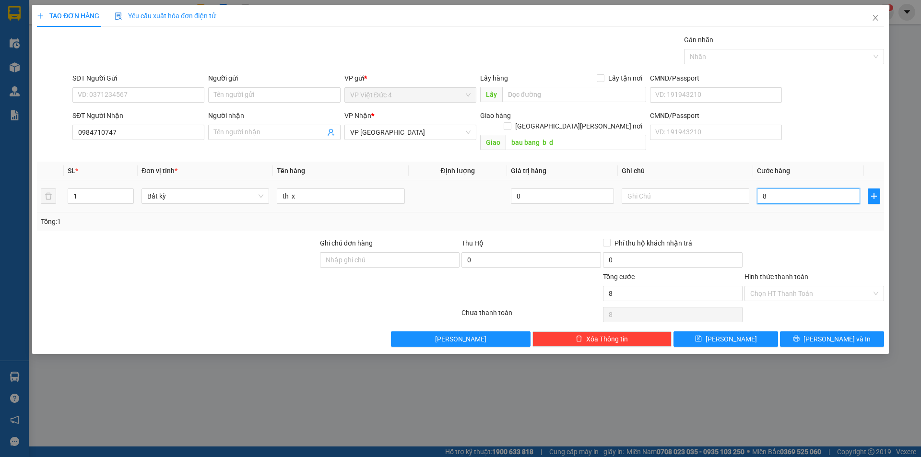
type input "0"
click at [108, 189] on input "1" at bounding box center [100, 196] width 65 height 14
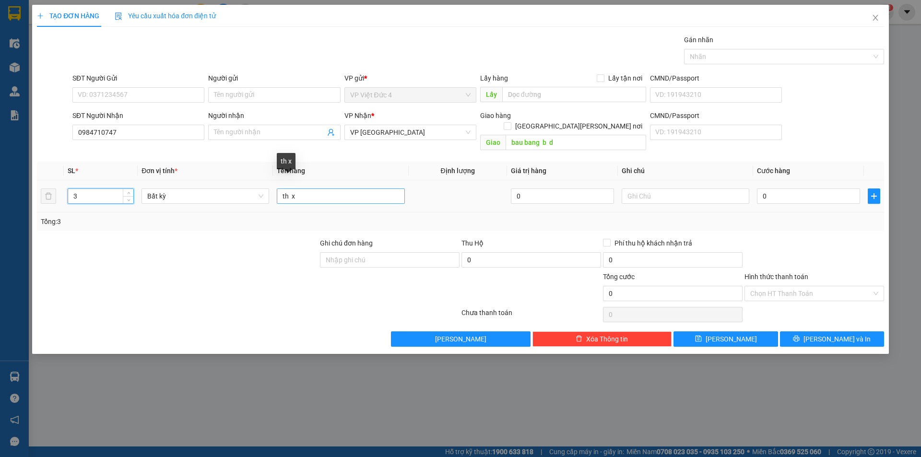
type input "3"
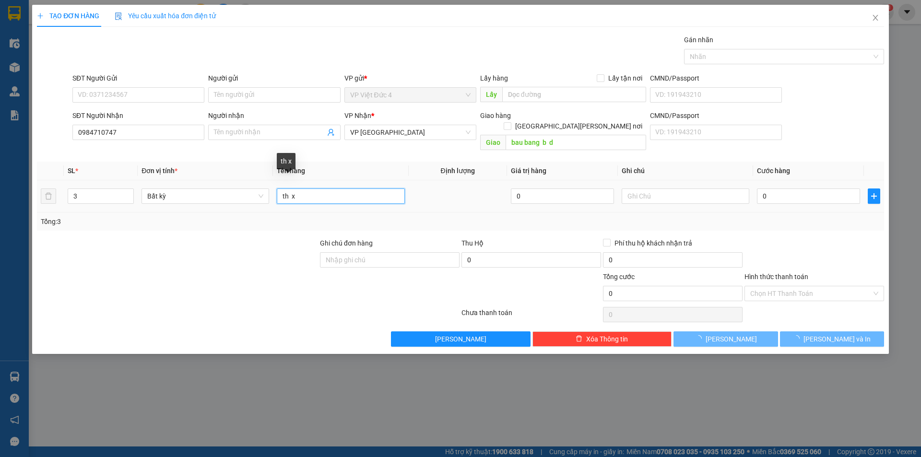
click at [392, 189] on input "th x" at bounding box center [341, 196] width 128 height 15
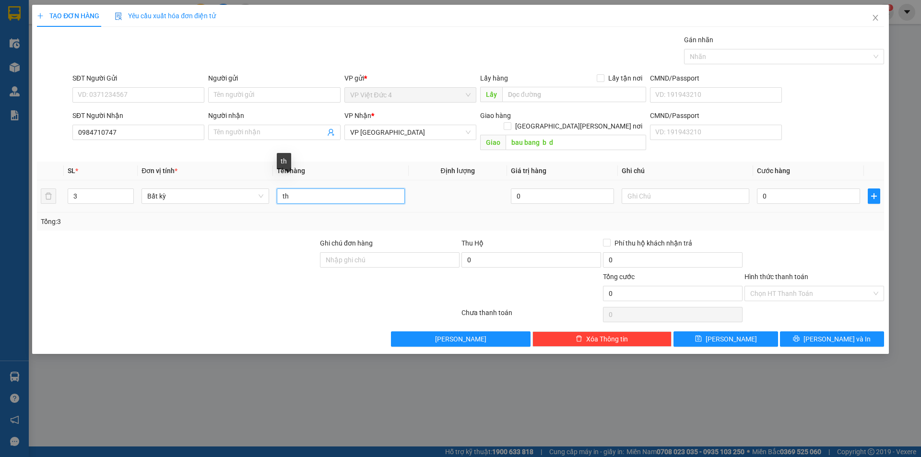
type input "t"
type input "2 th x 1 th g"
click at [832, 189] on input "0" at bounding box center [808, 196] width 103 height 15
type input "1"
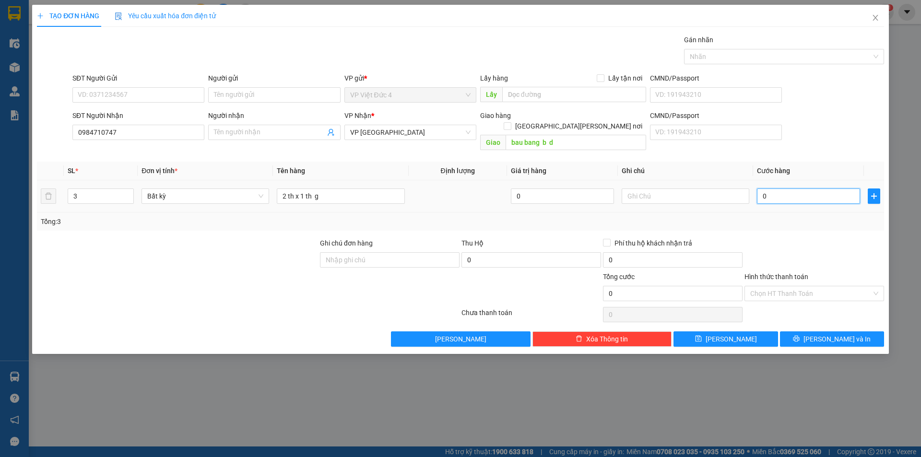
type input "1"
type input "18"
type input "180"
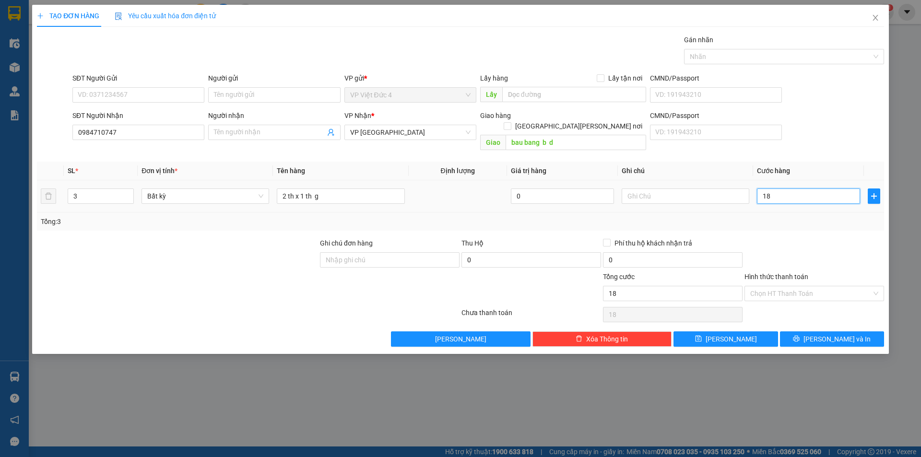
type input "180"
type input "1.800"
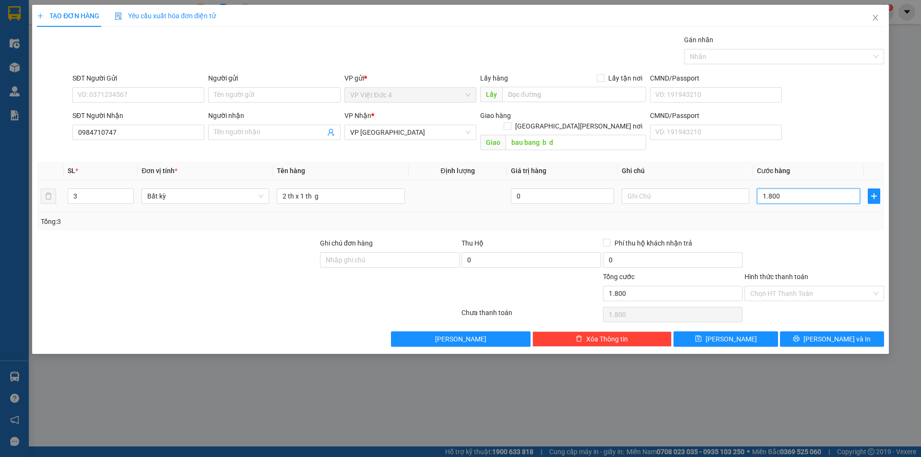
type input "18.000"
type input "180.000"
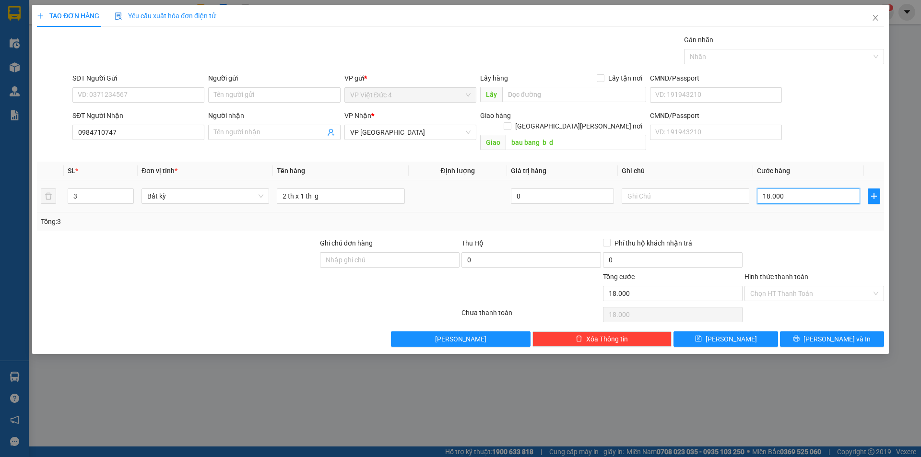
type input "180.000"
click at [728, 334] on span "Lưu" at bounding box center [731, 339] width 51 height 11
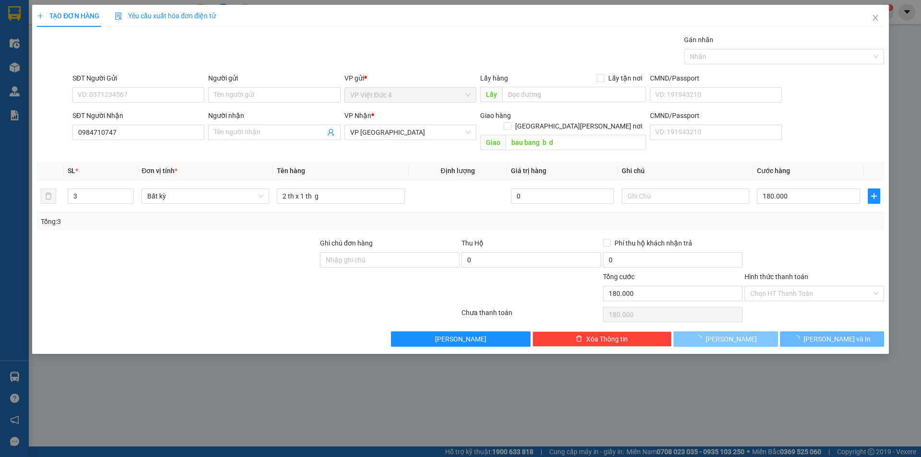
type input "1"
type input "0"
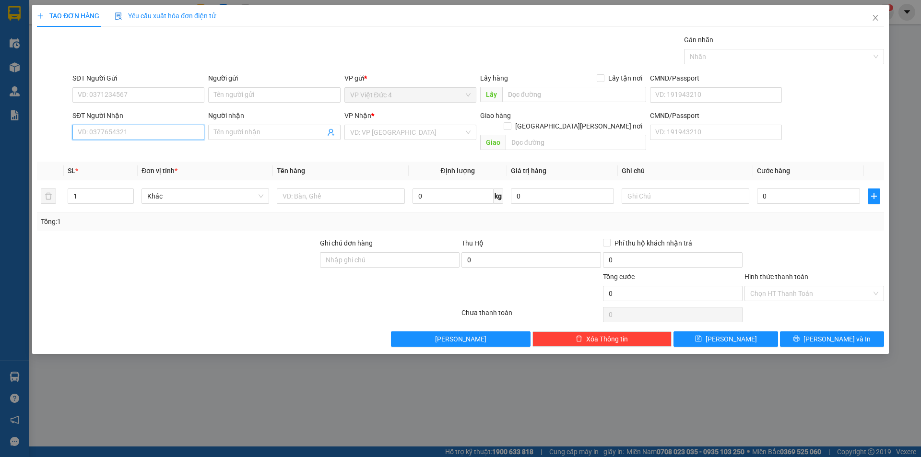
click at [182, 131] on input "SĐT Người Nhận" at bounding box center [138, 132] width 132 height 15
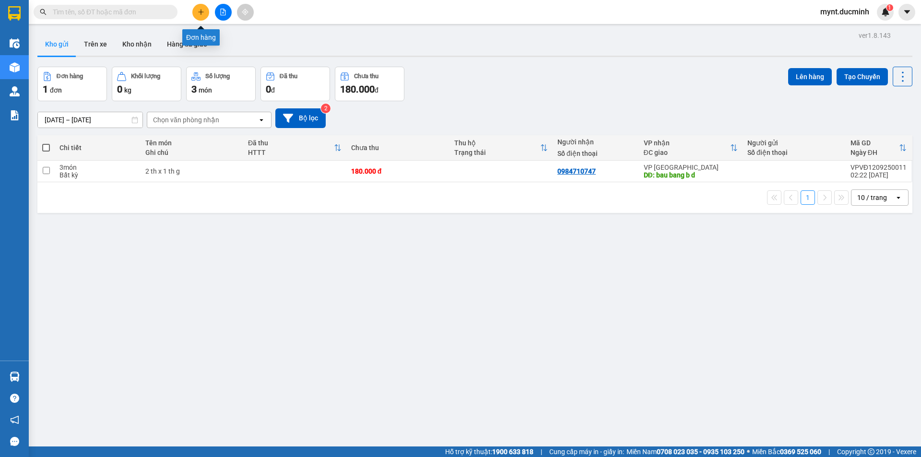
click at [199, 8] on button at bounding box center [200, 12] width 17 height 17
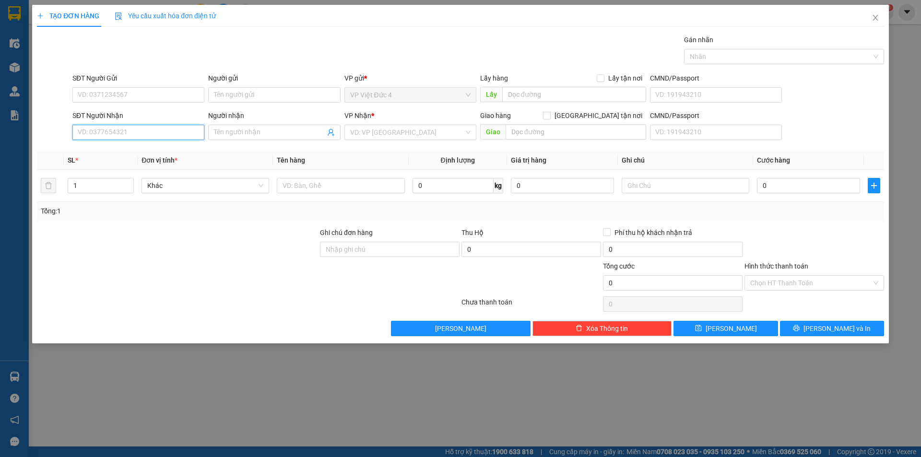
click at [190, 134] on input "SĐT Người Nhận" at bounding box center [138, 132] width 132 height 15
type input "0902884821"
click at [398, 131] on input "search" at bounding box center [407, 132] width 114 height 14
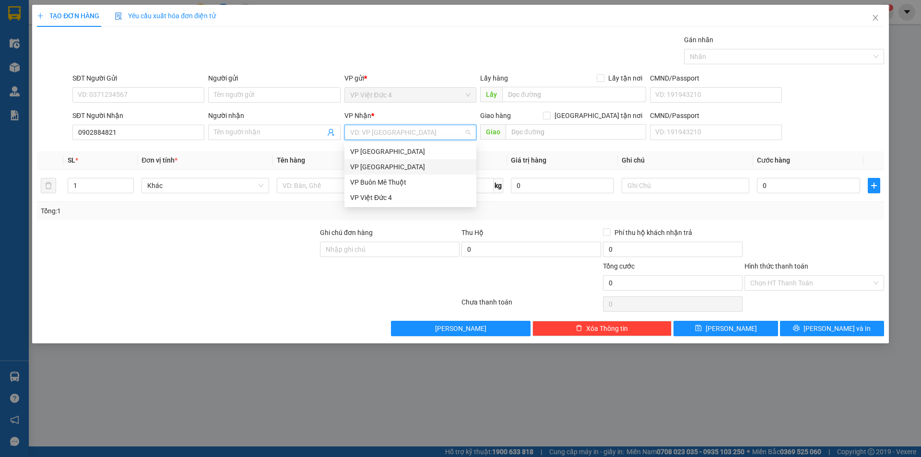
click at [366, 166] on div "VP [GEOGRAPHIC_DATA]" at bounding box center [410, 167] width 120 height 11
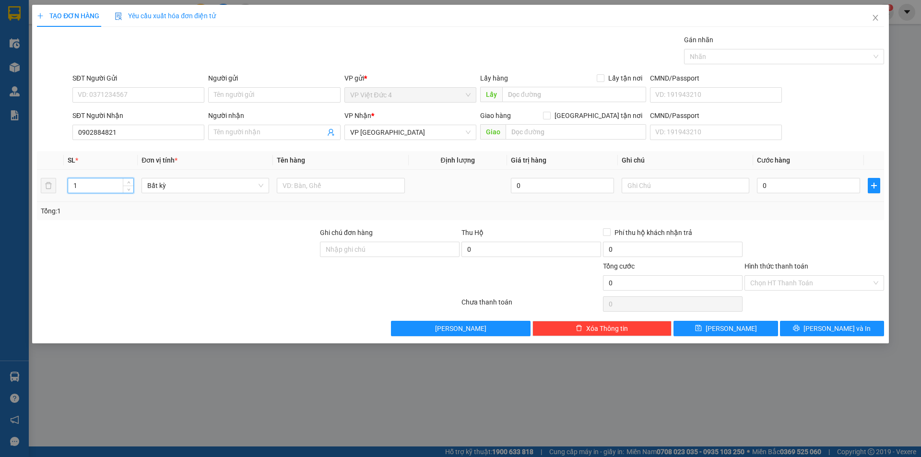
click at [86, 186] on input "1" at bounding box center [100, 185] width 65 height 14
type input "2"
click at [383, 185] on input "text" at bounding box center [341, 185] width 128 height 15
type input "th x"
click at [840, 185] on input "0" at bounding box center [808, 185] width 103 height 15
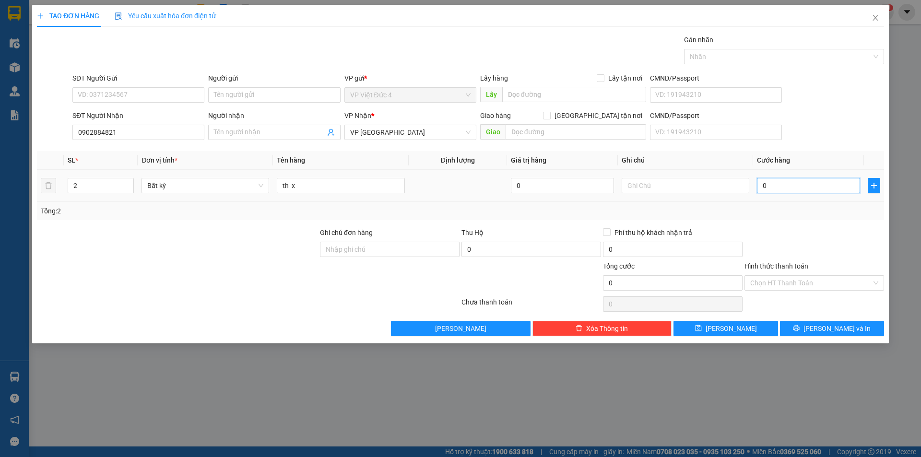
type input "1"
type input "15"
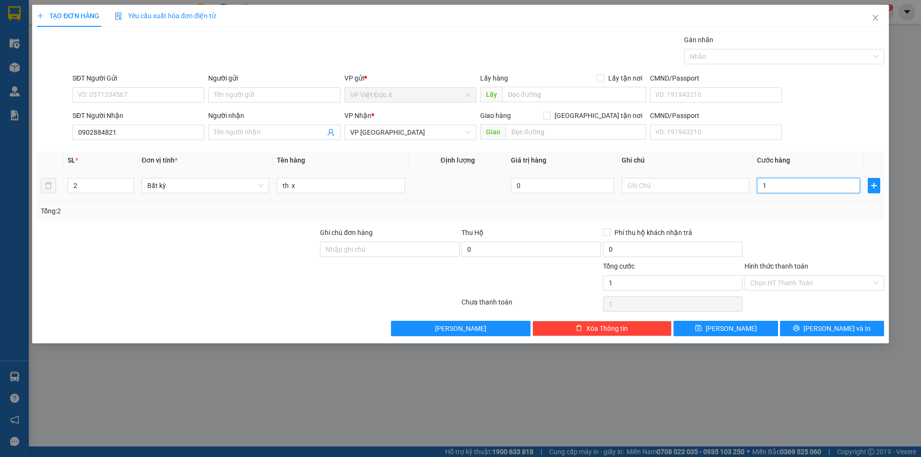
type input "15"
type input "150"
type input "1.500"
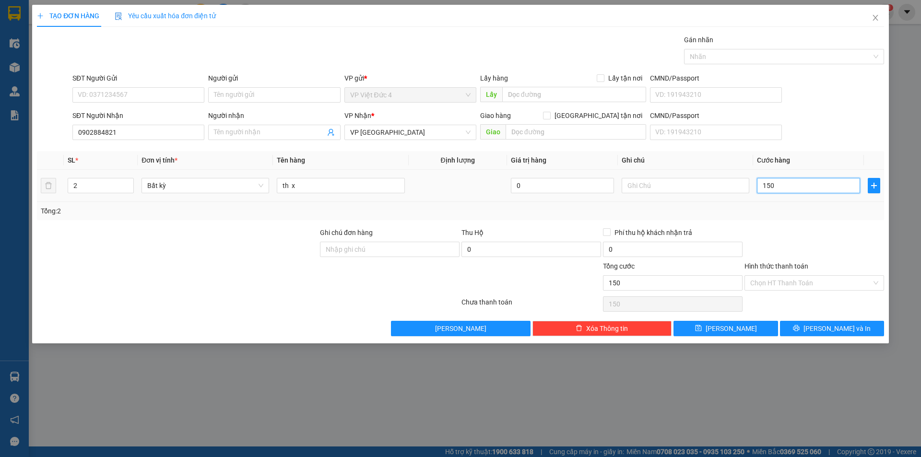
type input "1.500"
type input "15.000"
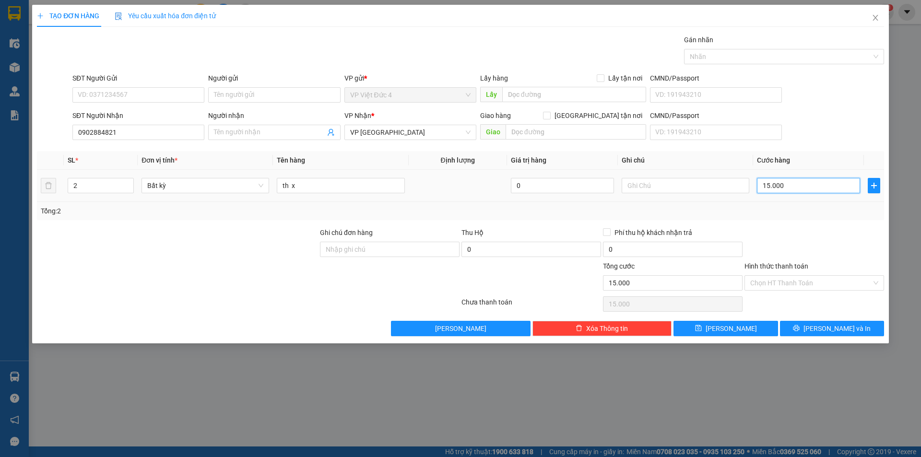
type input "150.000"
click at [731, 327] on span "[PERSON_NAME]" at bounding box center [731, 328] width 51 height 11
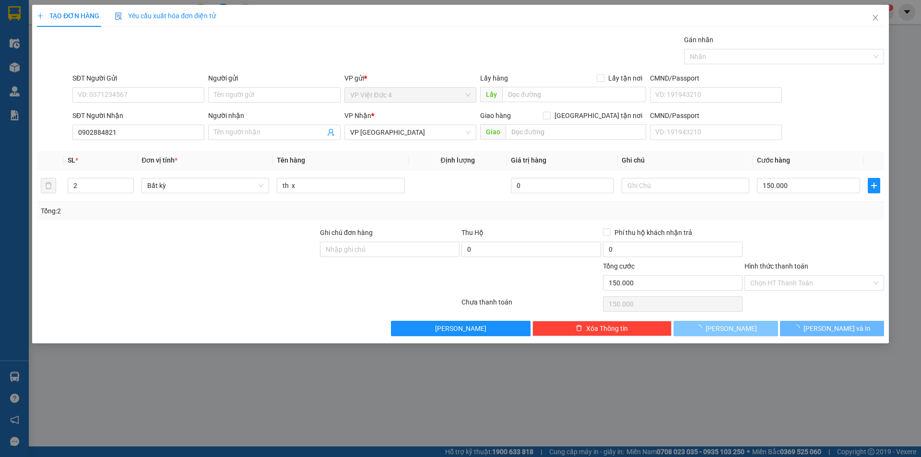
type input "1"
type input "0"
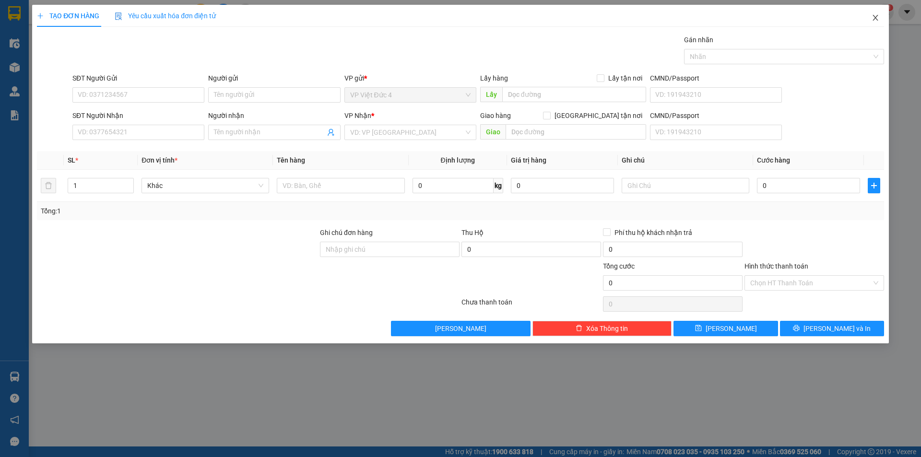
click at [873, 17] on icon "close" at bounding box center [876, 18] width 8 height 8
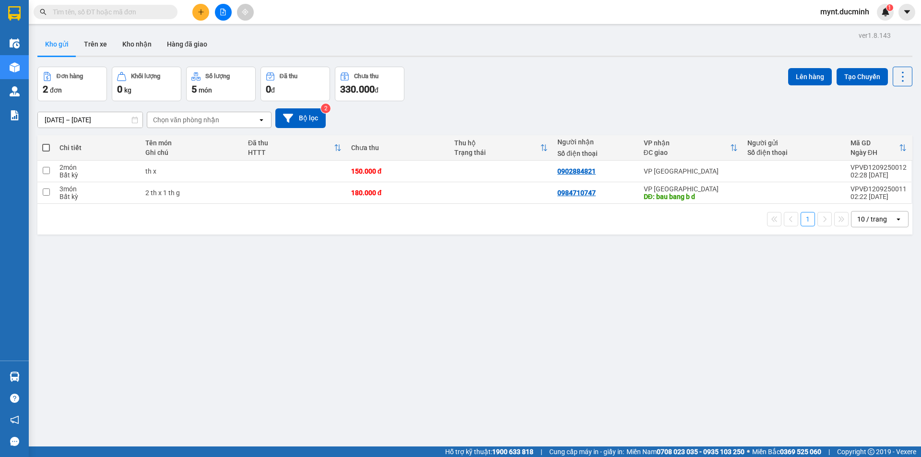
click at [44, 145] on span at bounding box center [46, 148] width 8 height 8
click at [46, 143] on input "checkbox" at bounding box center [46, 143] width 0 height 0
checkbox input "true"
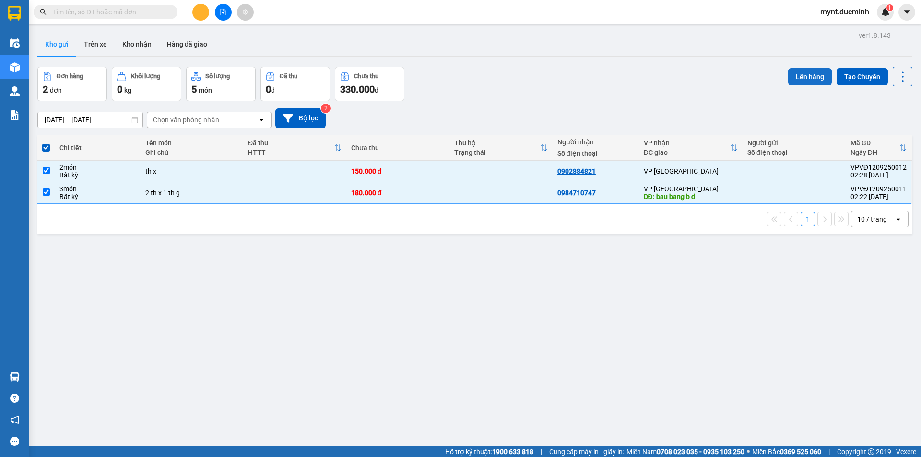
click at [811, 72] on button "Lên hàng" at bounding box center [810, 76] width 44 height 17
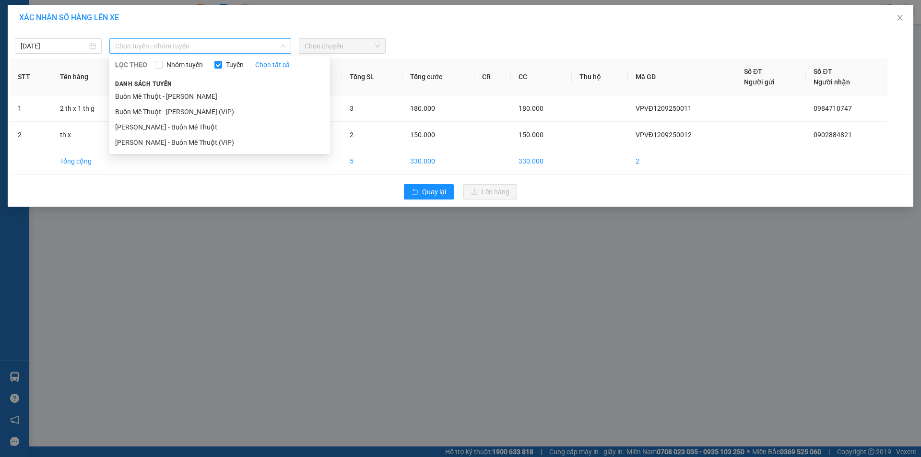
drag, startPoint x: 173, startPoint y: 43, endPoint x: 162, endPoint y: 58, distance: 18.8
click at [173, 43] on span "Chọn tuyến - nhóm tuyến" at bounding box center [200, 46] width 170 height 14
click at [160, 111] on li "Buôn Mê Thuột - [PERSON_NAME] (VIP)" at bounding box center [219, 111] width 221 height 15
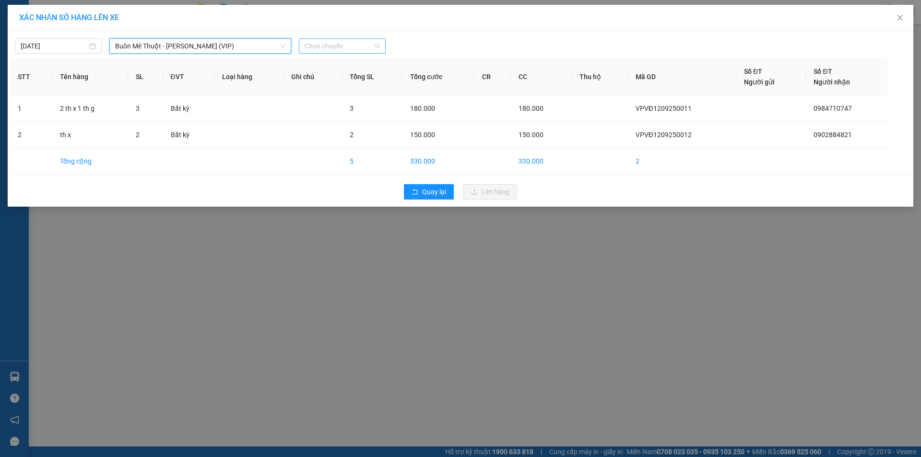
click at [348, 45] on span "Chọn chuyến" at bounding box center [342, 46] width 75 height 14
click at [343, 80] on div "20:00" at bounding box center [342, 80] width 75 height 11
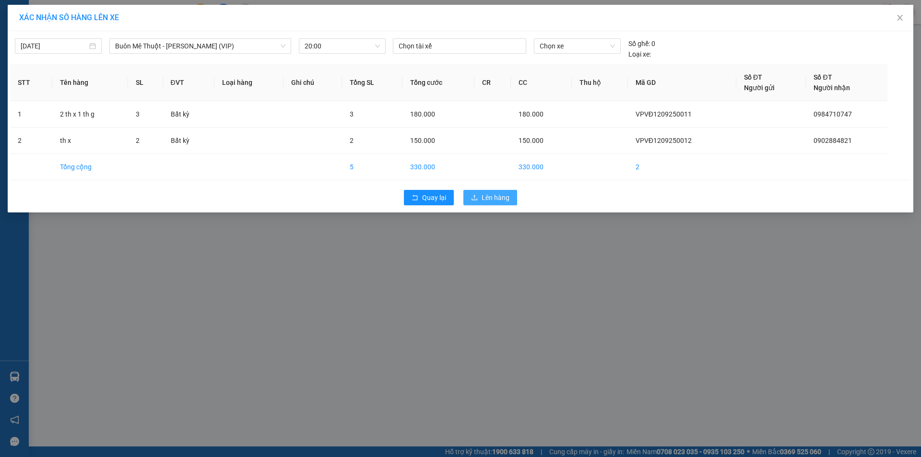
click at [495, 195] on span "Lên hàng" at bounding box center [496, 197] width 28 height 11
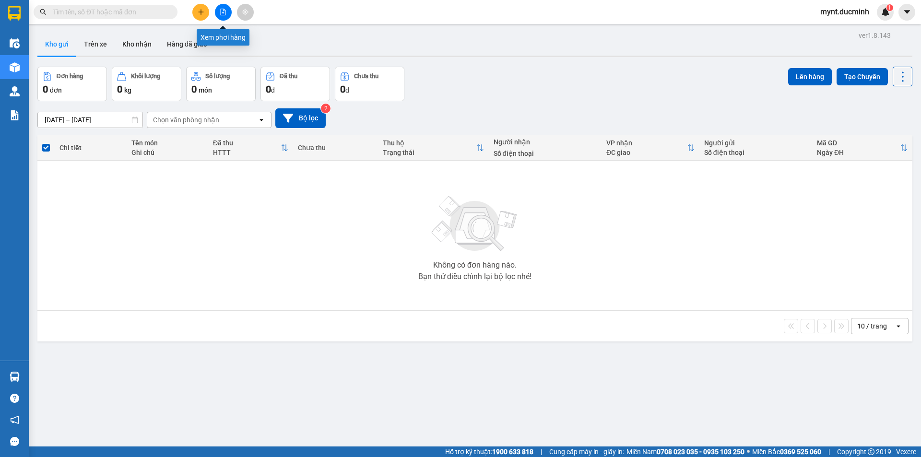
click at [222, 8] on button at bounding box center [223, 12] width 17 height 17
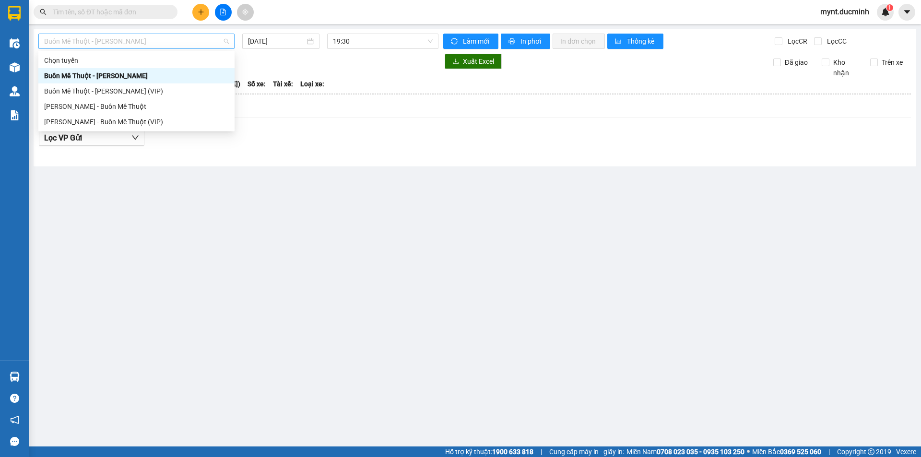
click at [147, 38] on span "Buôn Mê Thuột - Hồ Chí Minh" at bounding box center [136, 41] width 185 height 14
click at [105, 90] on div "Buôn Mê Thuột - Hồ Chí Minh (VIP)" at bounding box center [136, 91] width 185 height 11
type input "12/09/2025"
